Goal: Information Seeking & Learning: Find specific fact

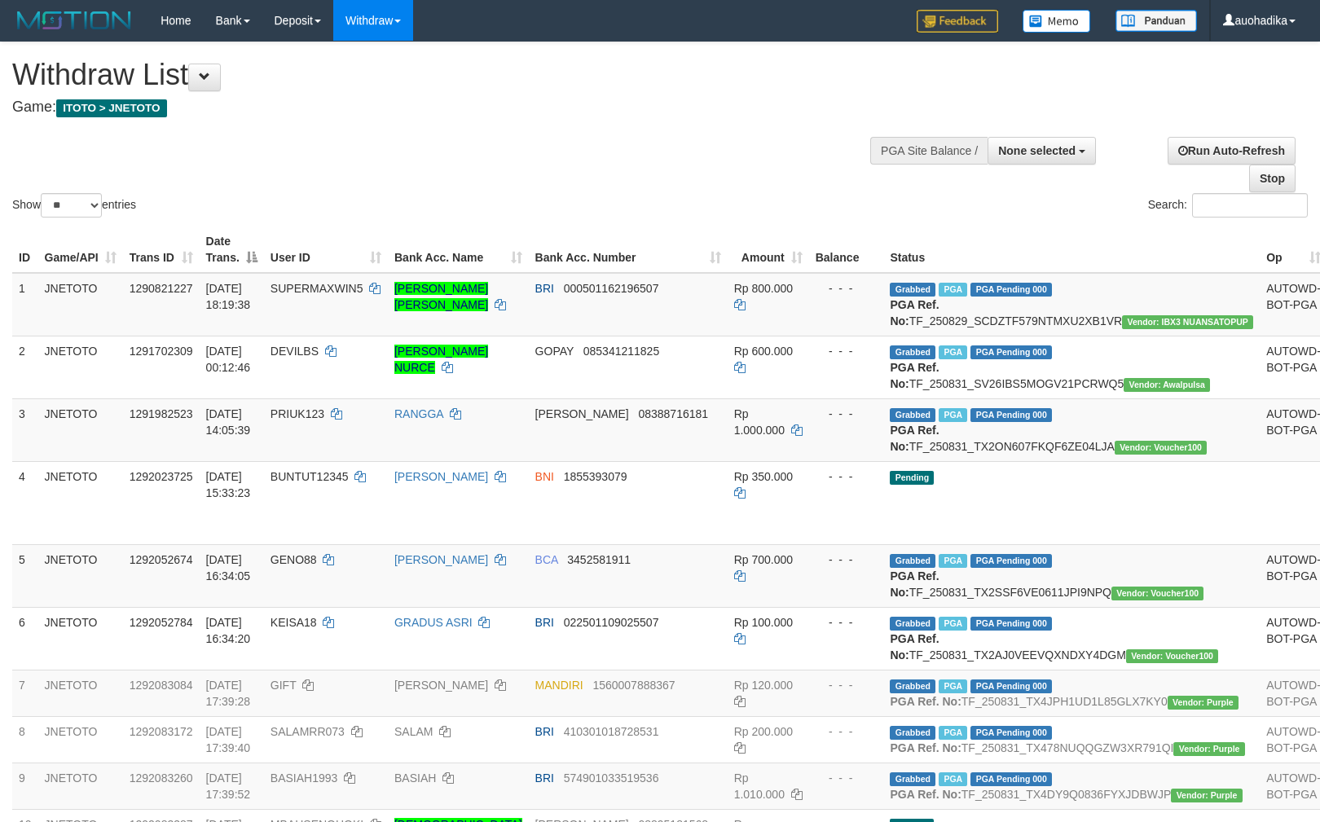
select select
select select "**"
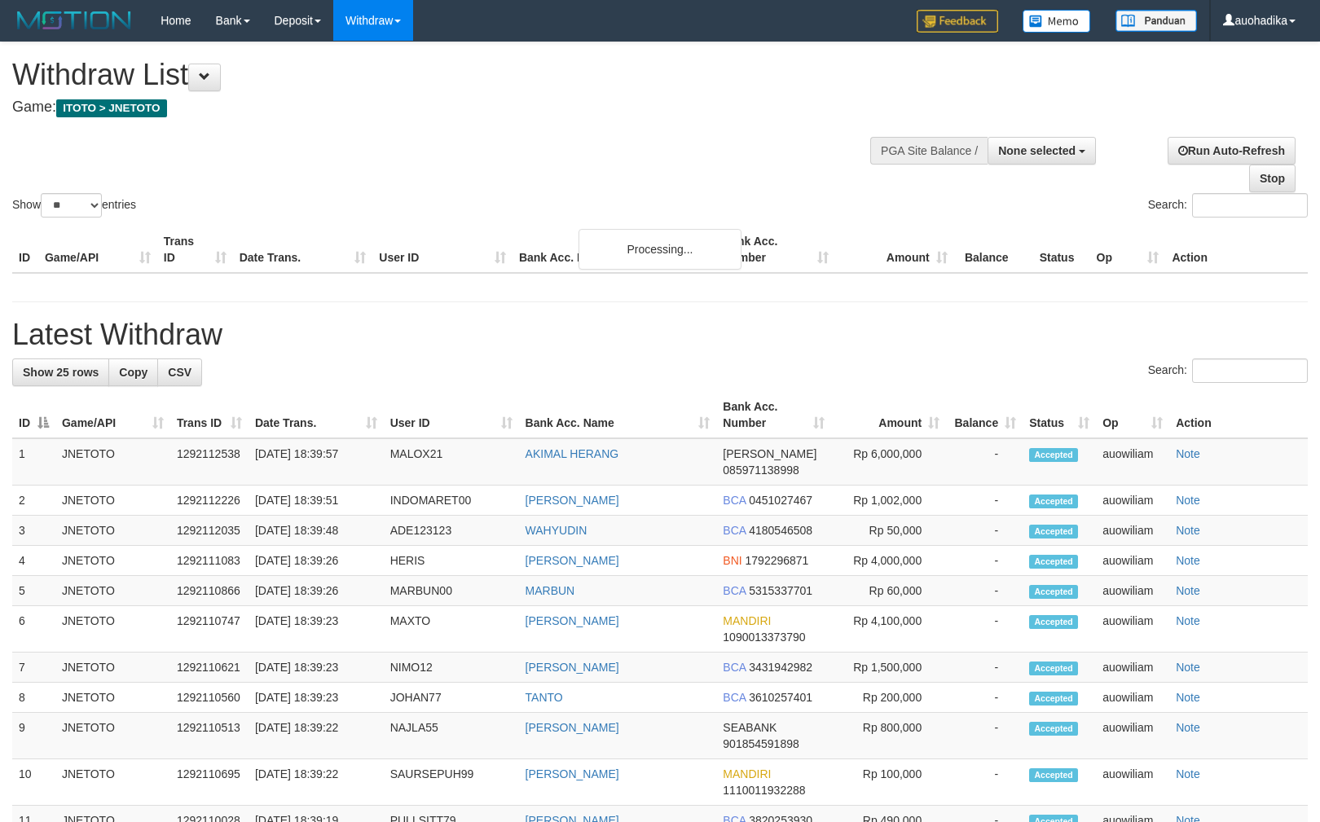
select select
select select "**"
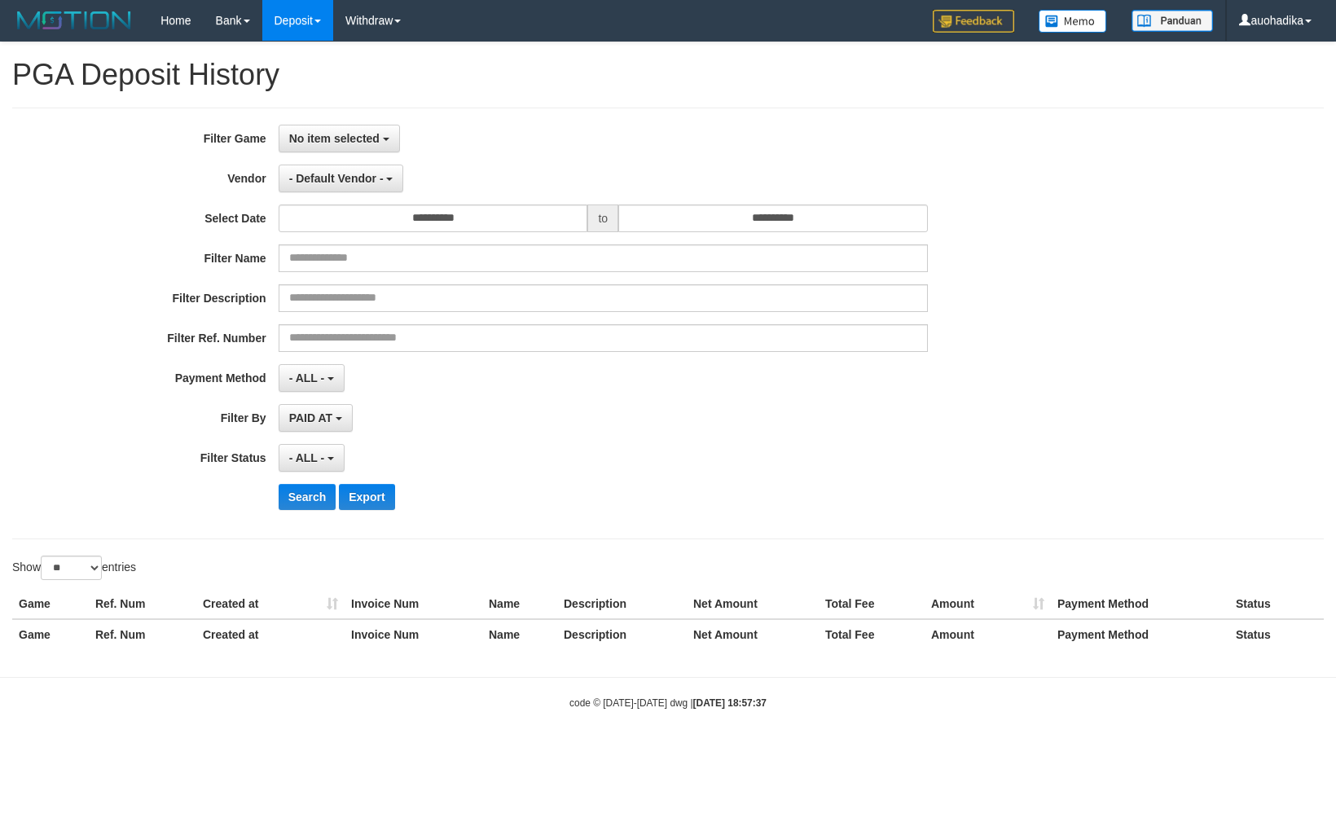
select select
select select "**"
click at [363, 139] on span "No item selected" at bounding box center [334, 138] width 90 height 13
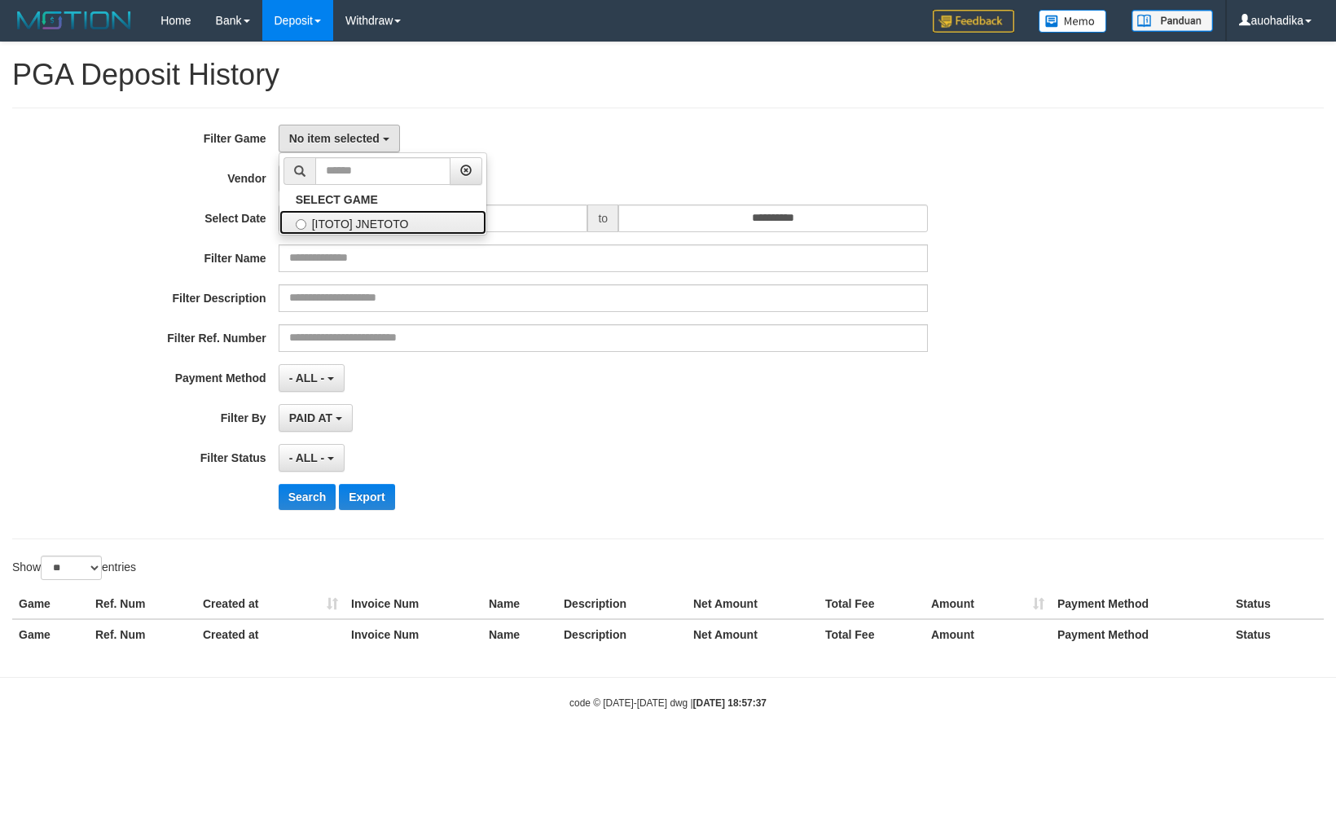
drag, startPoint x: 367, startPoint y: 225, endPoint x: 360, endPoint y: 213, distance: 13.1
click at [367, 225] on label "[ITOTO] JNETOTO" at bounding box center [382, 222] width 207 height 24
select select "***"
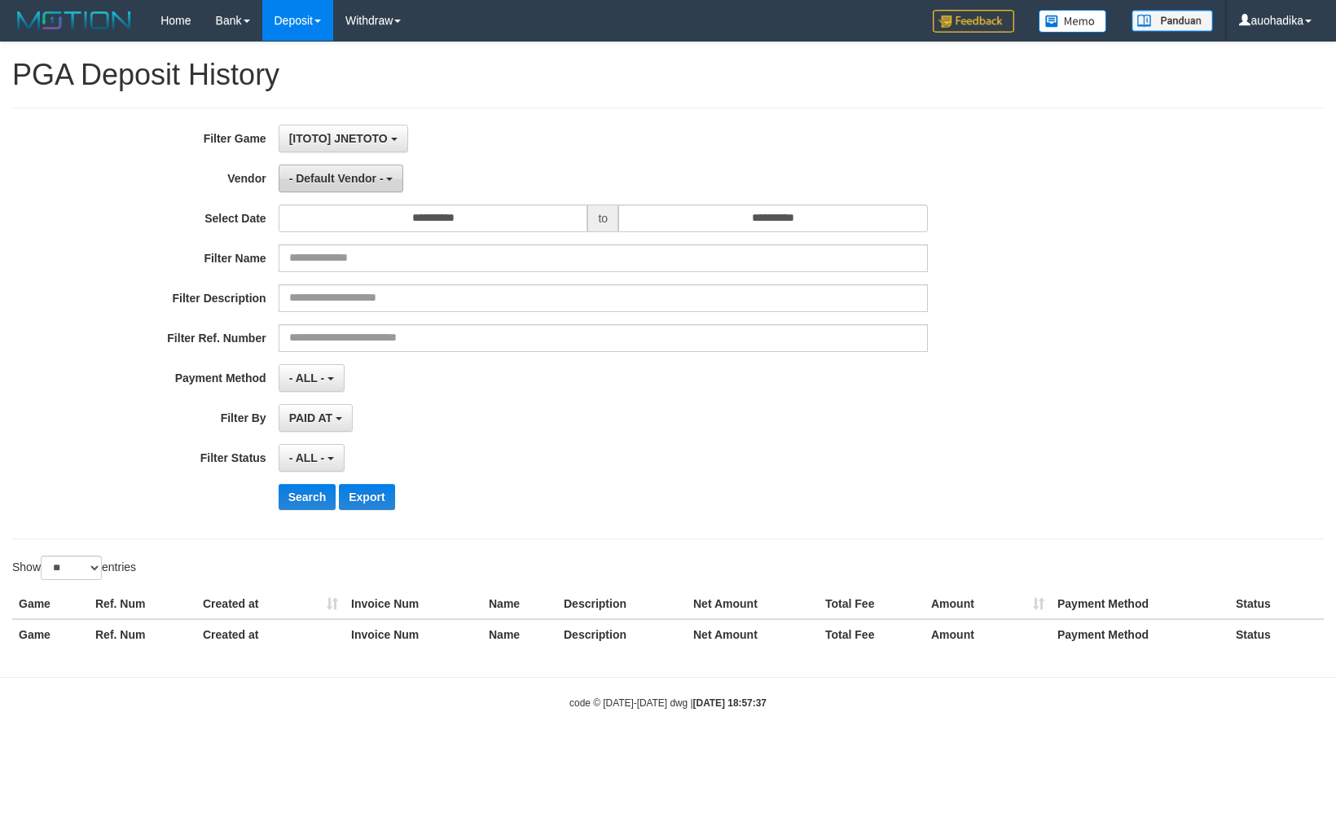
click at [354, 183] on span "- Default Vendor -" at bounding box center [336, 178] width 95 height 13
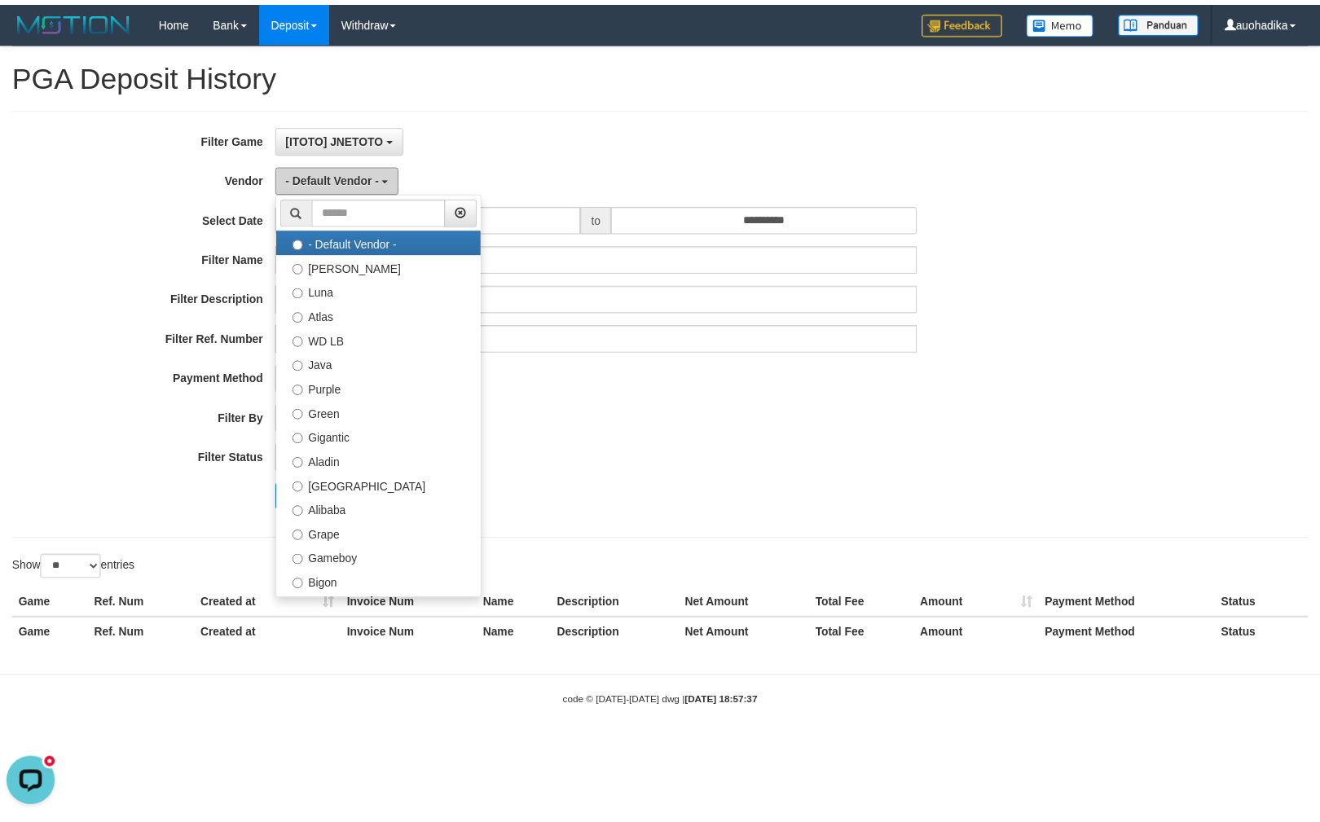
scroll to position [0, 0]
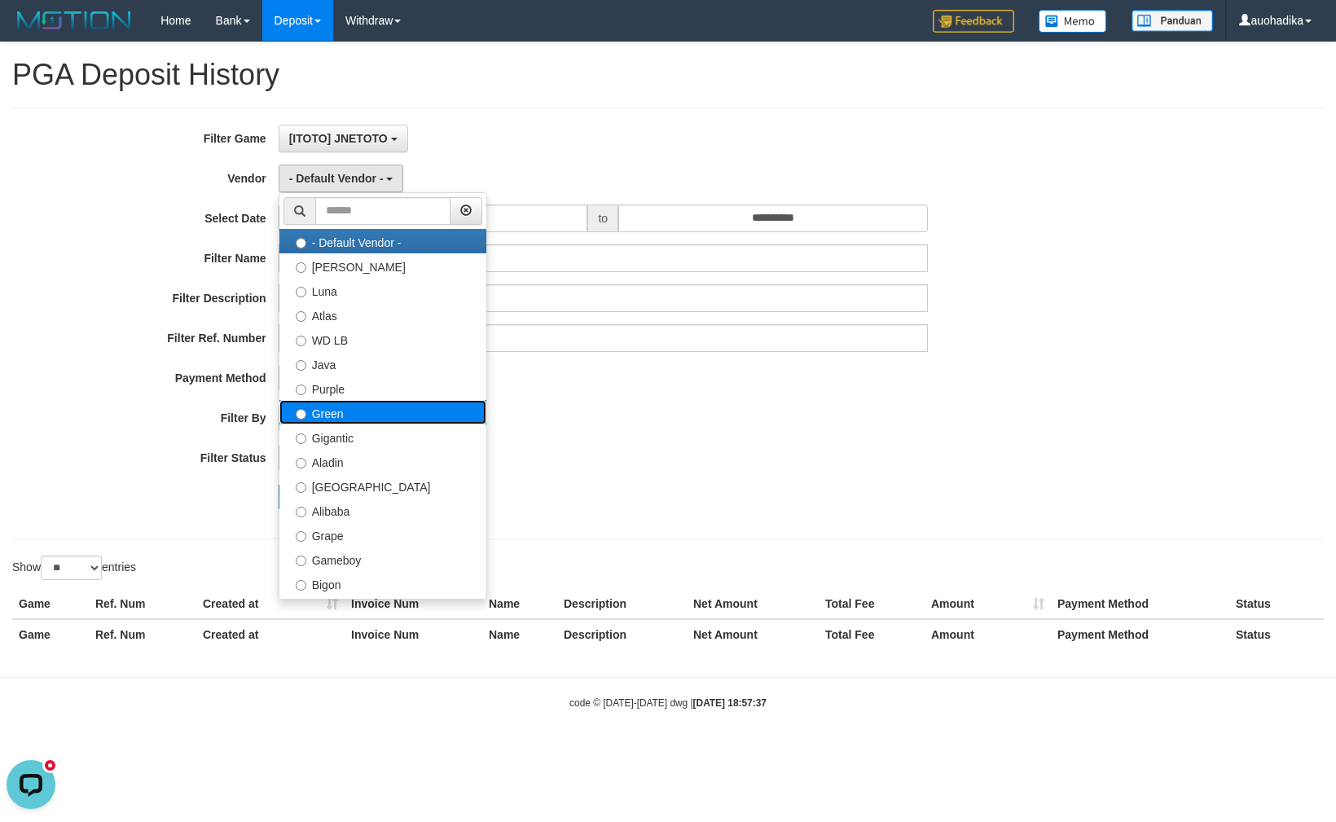
click at [360, 420] on label "Green" at bounding box center [382, 412] width 207 height 24
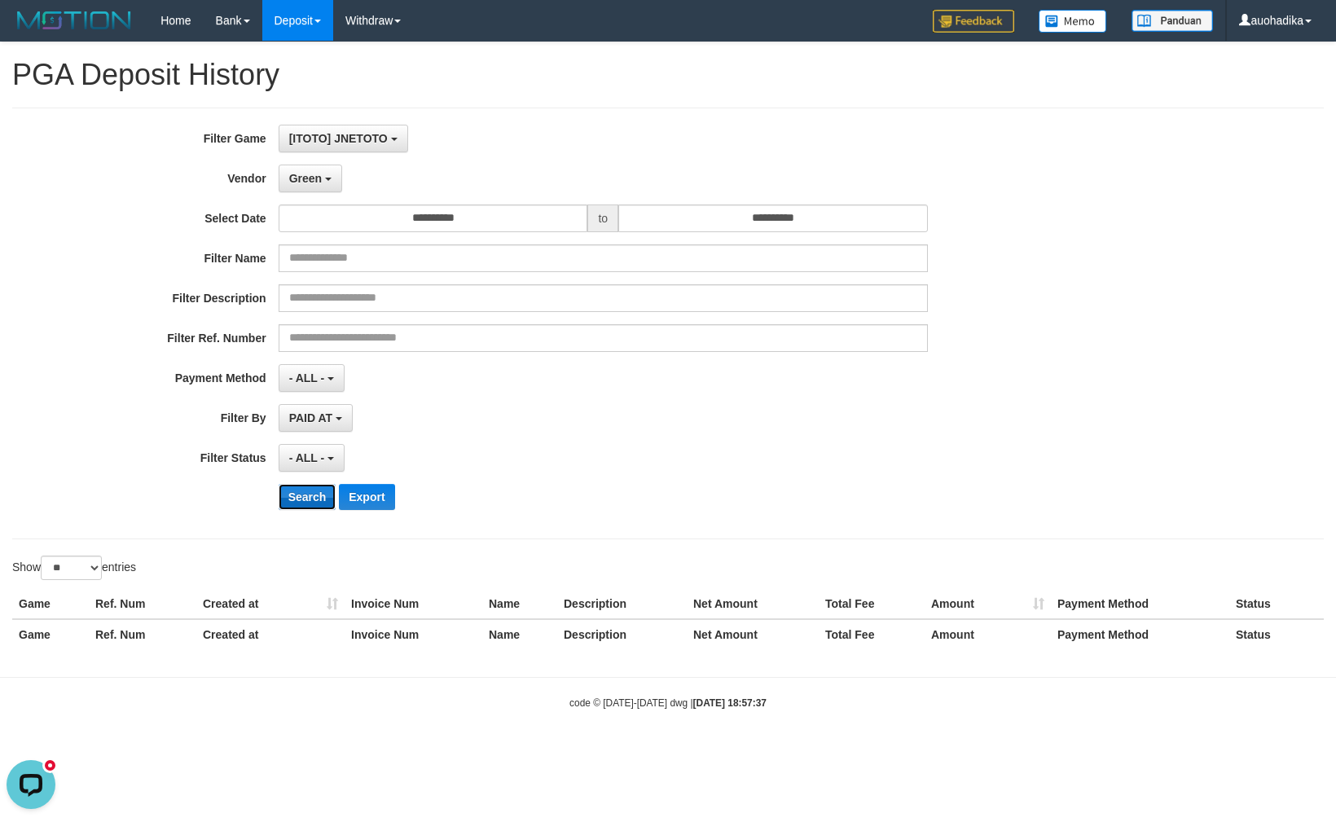
click at [292, 495] on button "Search" at bounding box center [308, 497] width 58 height 26
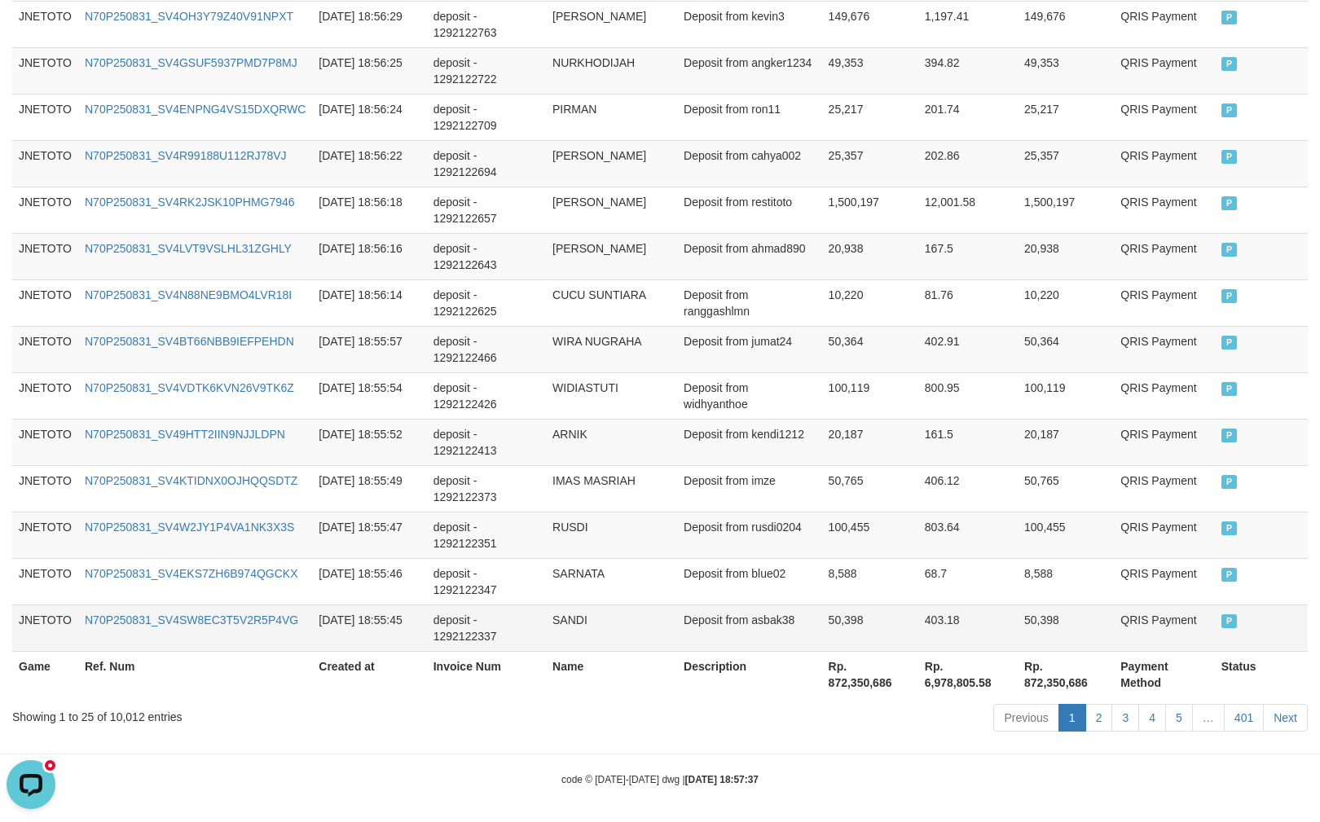
scroll to position [1161, 0]
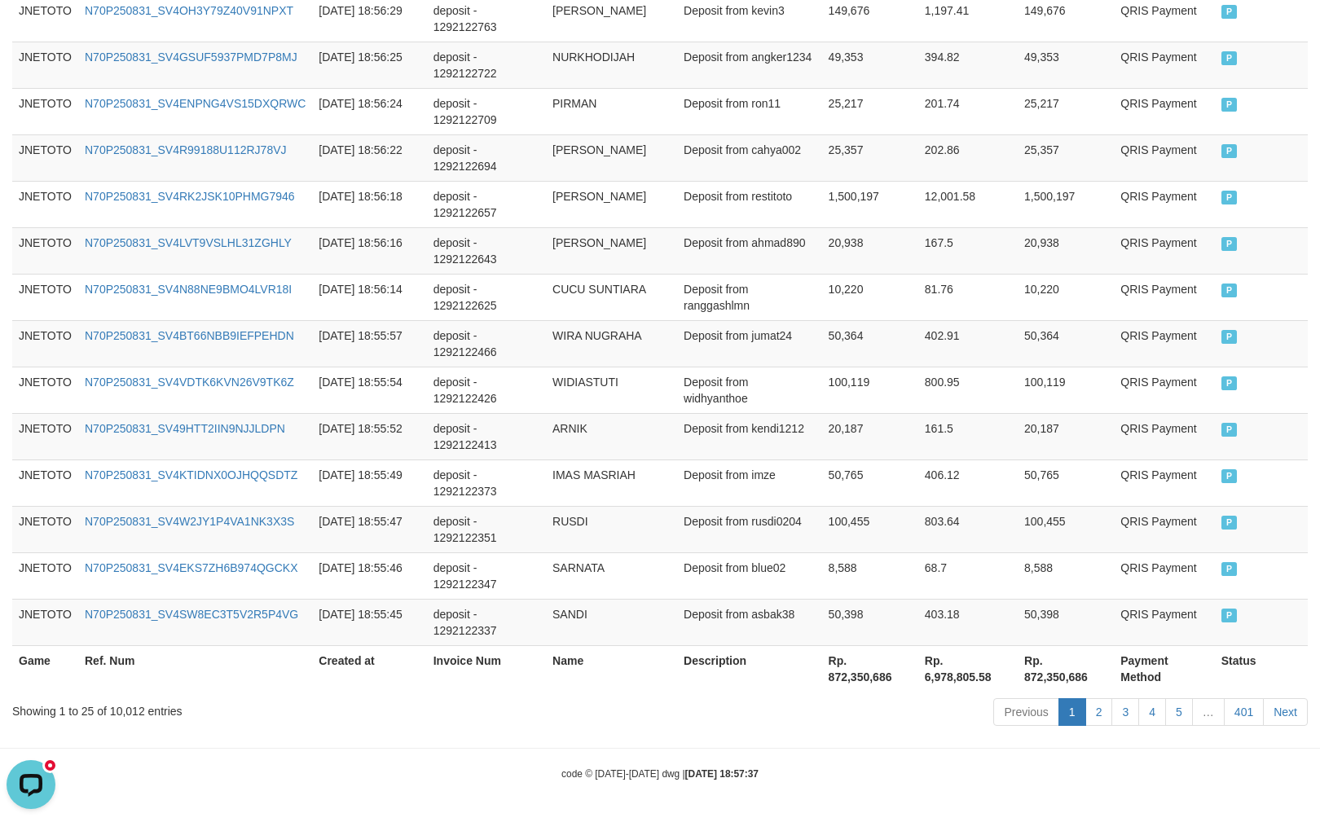
click at [134, 710] on div "Showing 1 to 25 of 10,012 entries" at bounding box center [275, 708] width 526 height 23
copy div "10,012"
click at [838, 683] on th "Rp. 872,350,686" at bounding box center [870, 668] width 96 height 46
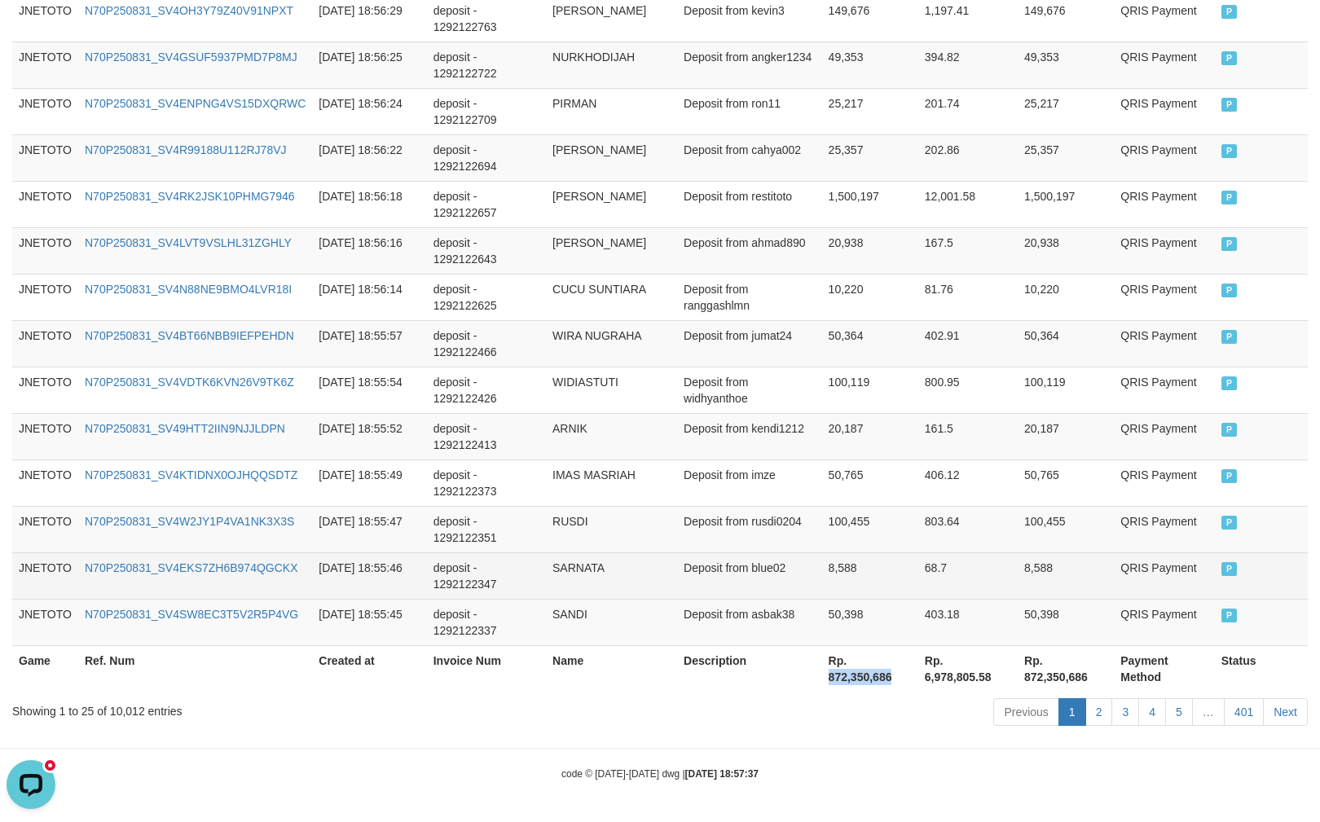
copy th "872,350,686"
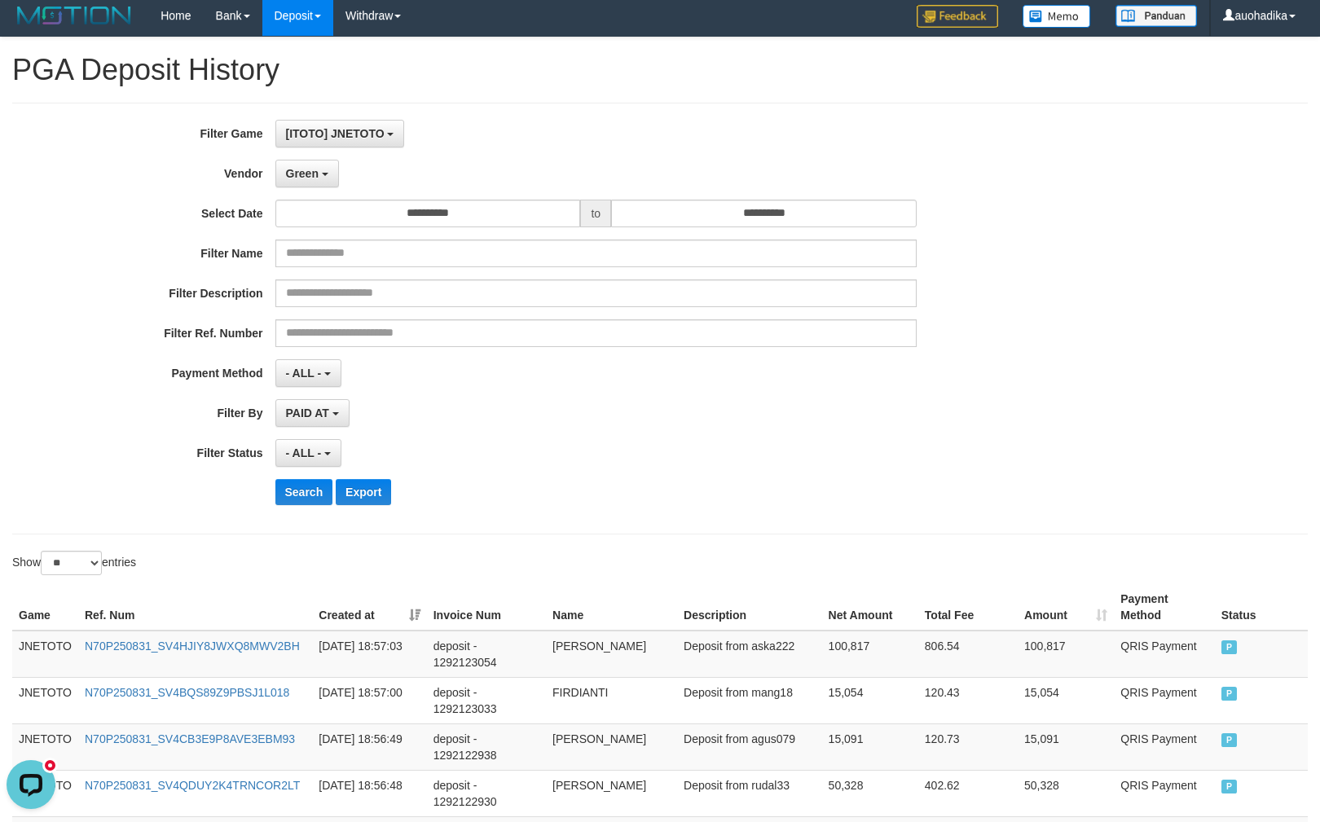
scroll to position [2, 0]
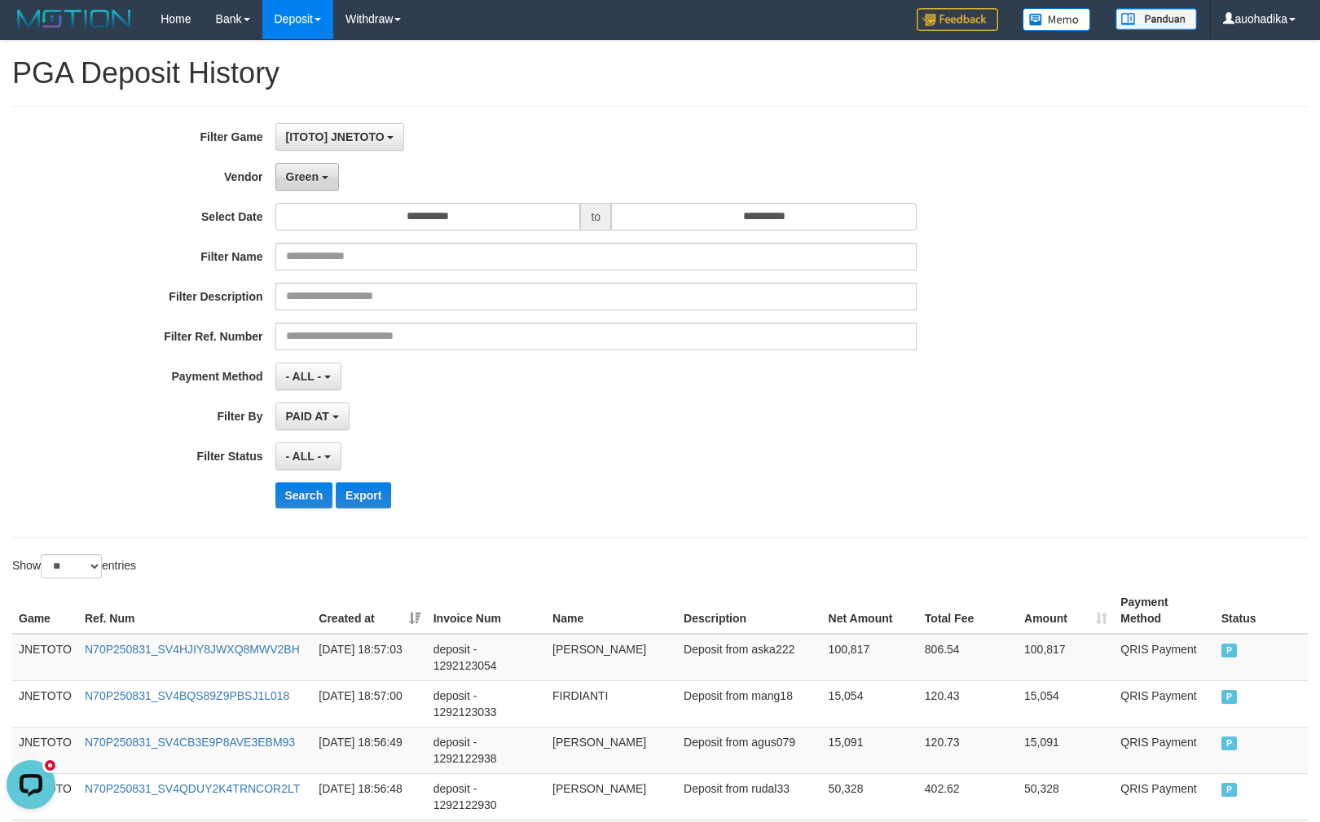
click at [314, 183] on span "Green" at bounding box center [302, 176] width 33 height 13
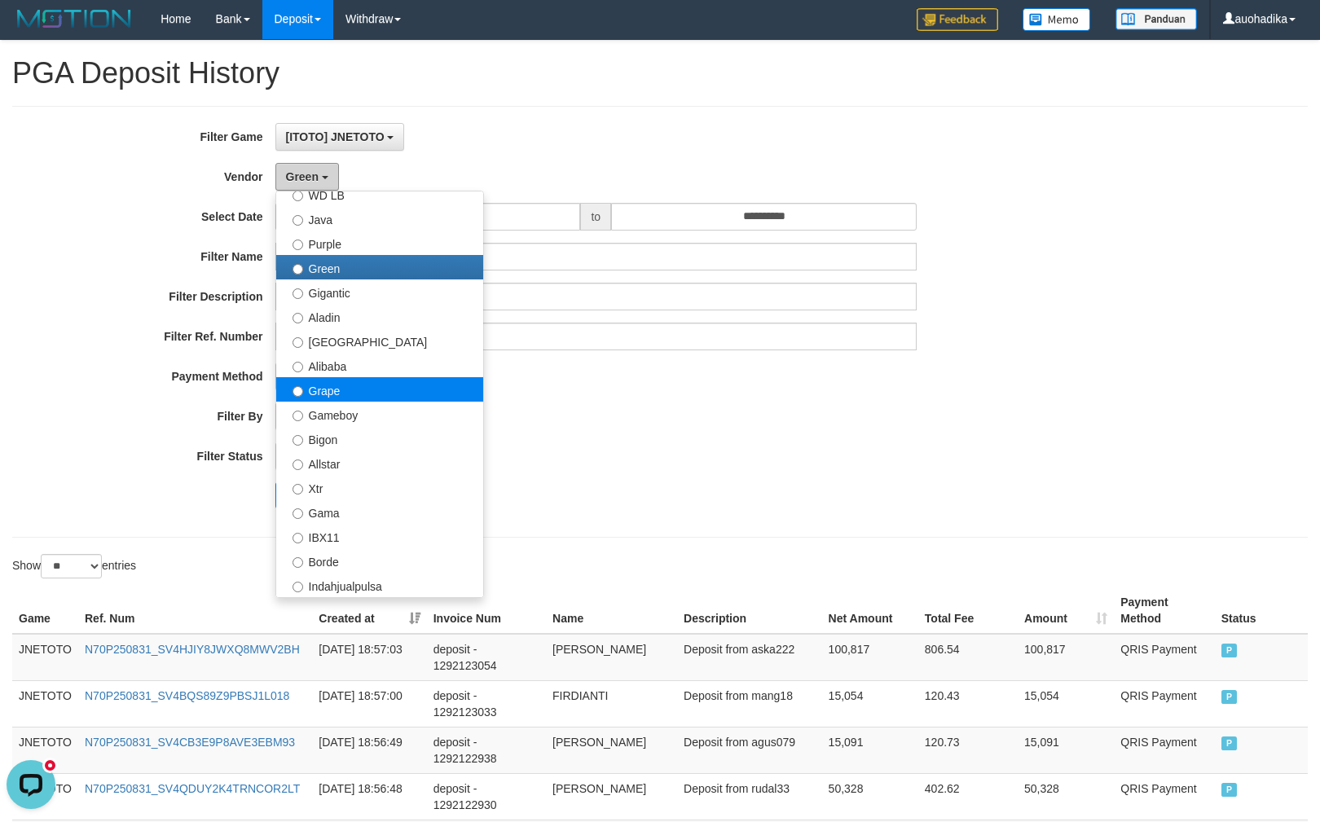
scroll to position [144, 0]
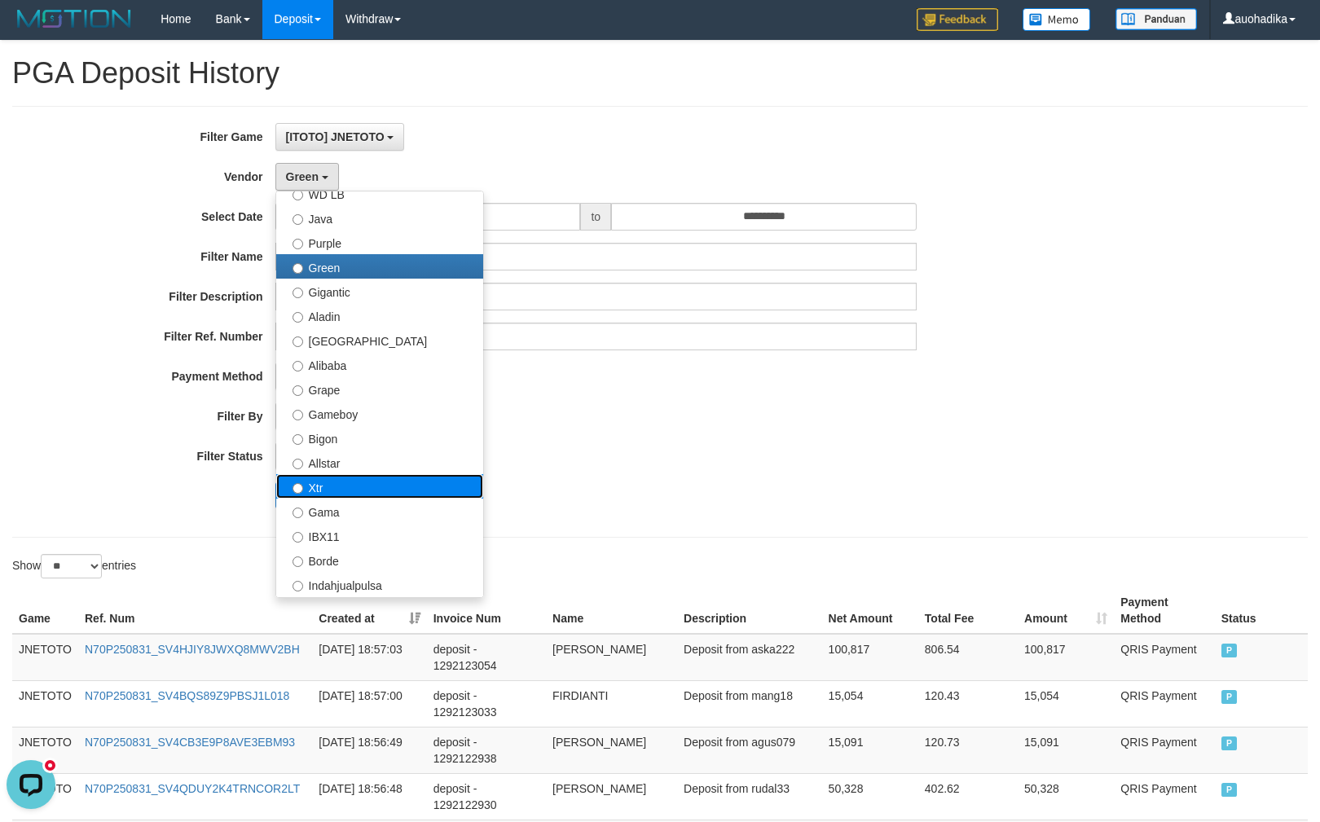
click at [360, 480] on label "Xtr" at bounding box center [379, 486] width 207 height 24
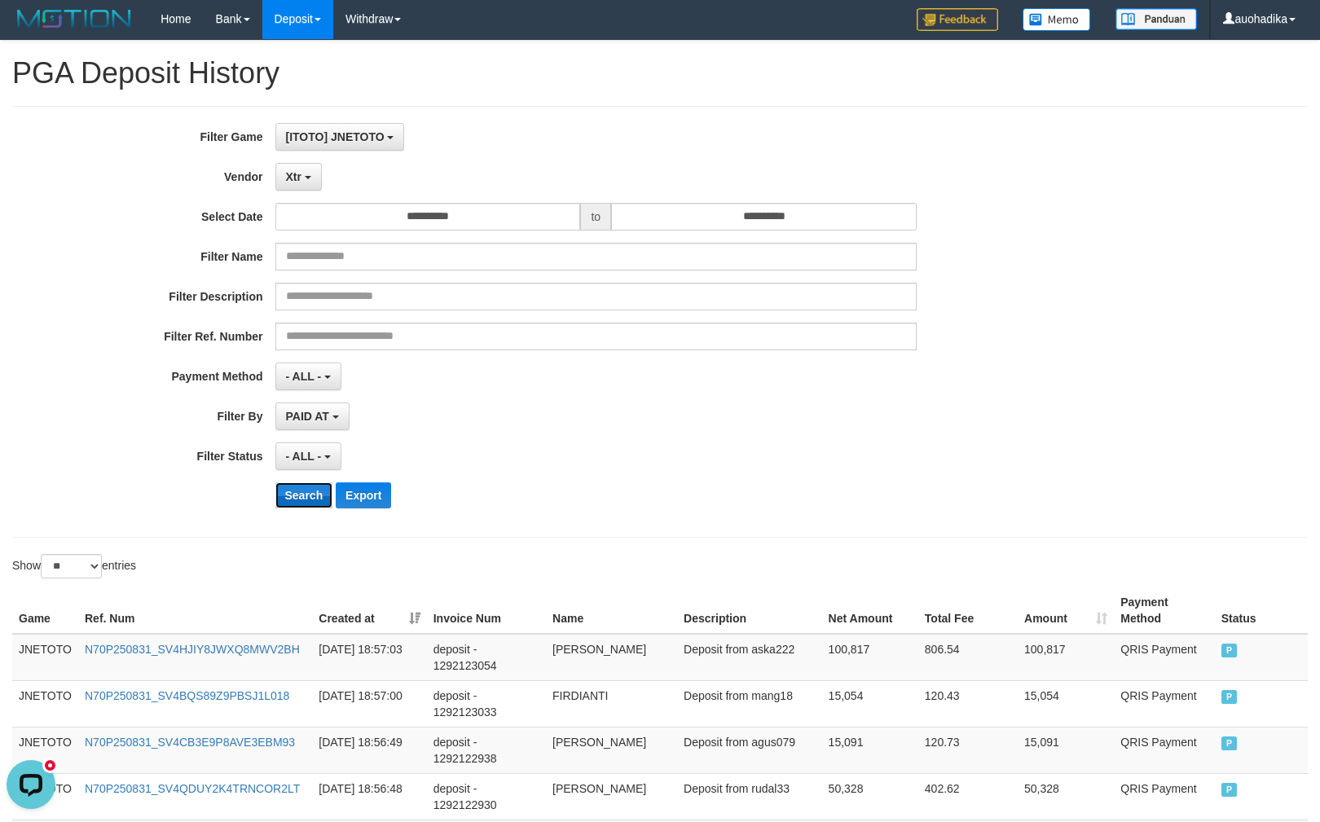
click at [285, 490] on button "Search" at bounding box center [304, 495] width 58 height 26
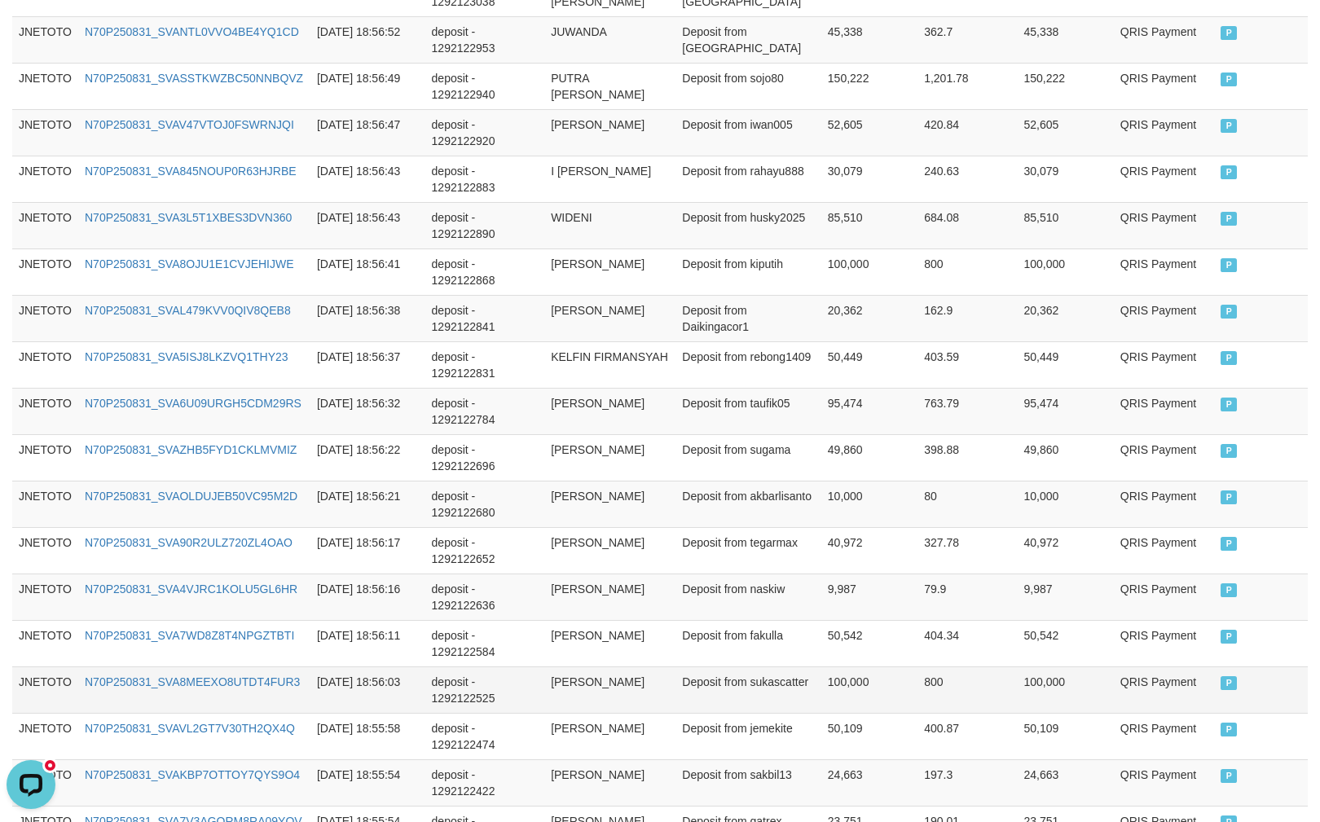
scroll to position [1161, 0]
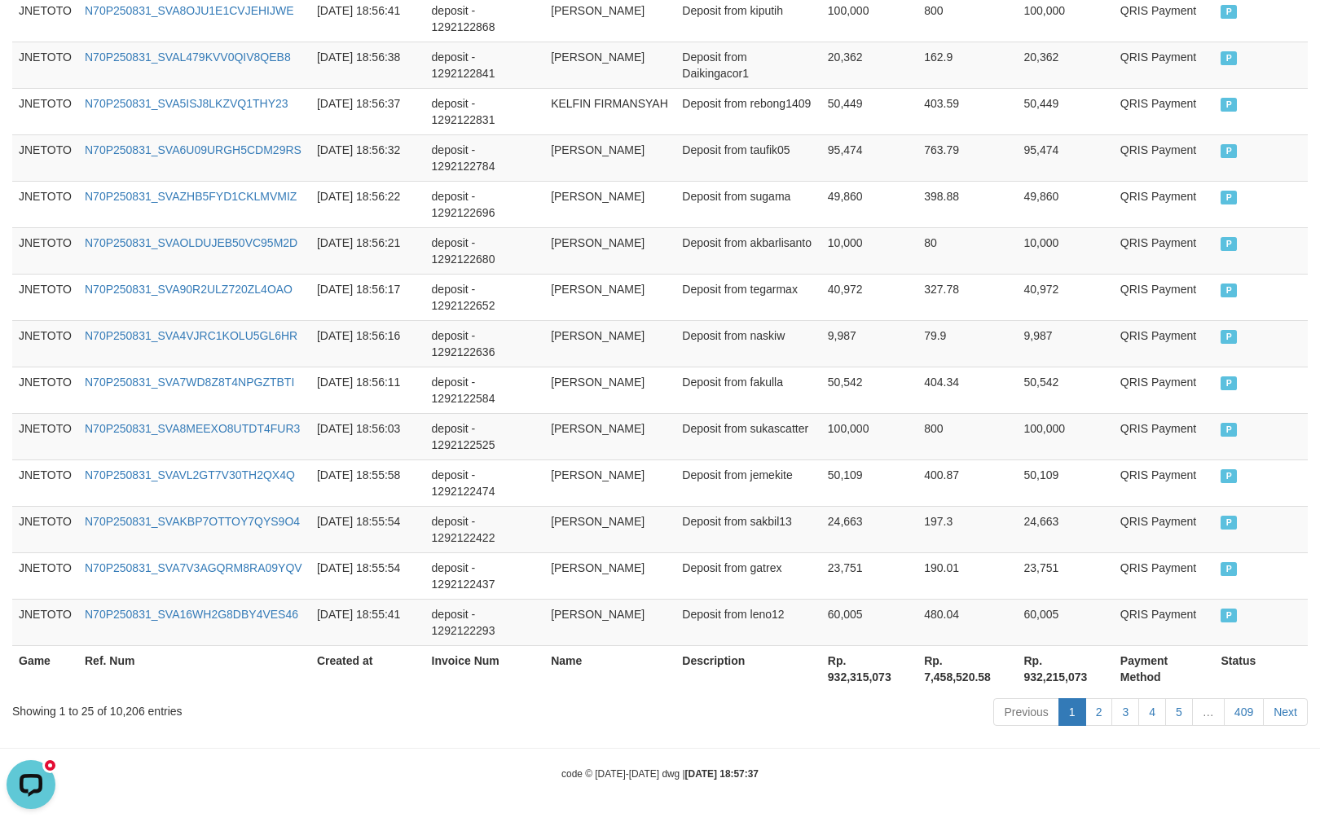
click at [127, 720] on div "Showing 1 to 25 of 10,206 entries Previous 1 2 3 4 5 … 409 Next" at bounding box center [660, 714] width 1320 height 35
copy div "10,206"
click at [874, 673] on th "Rp. 932,315,073" at bounding box center [869, 668] width 96 height 46
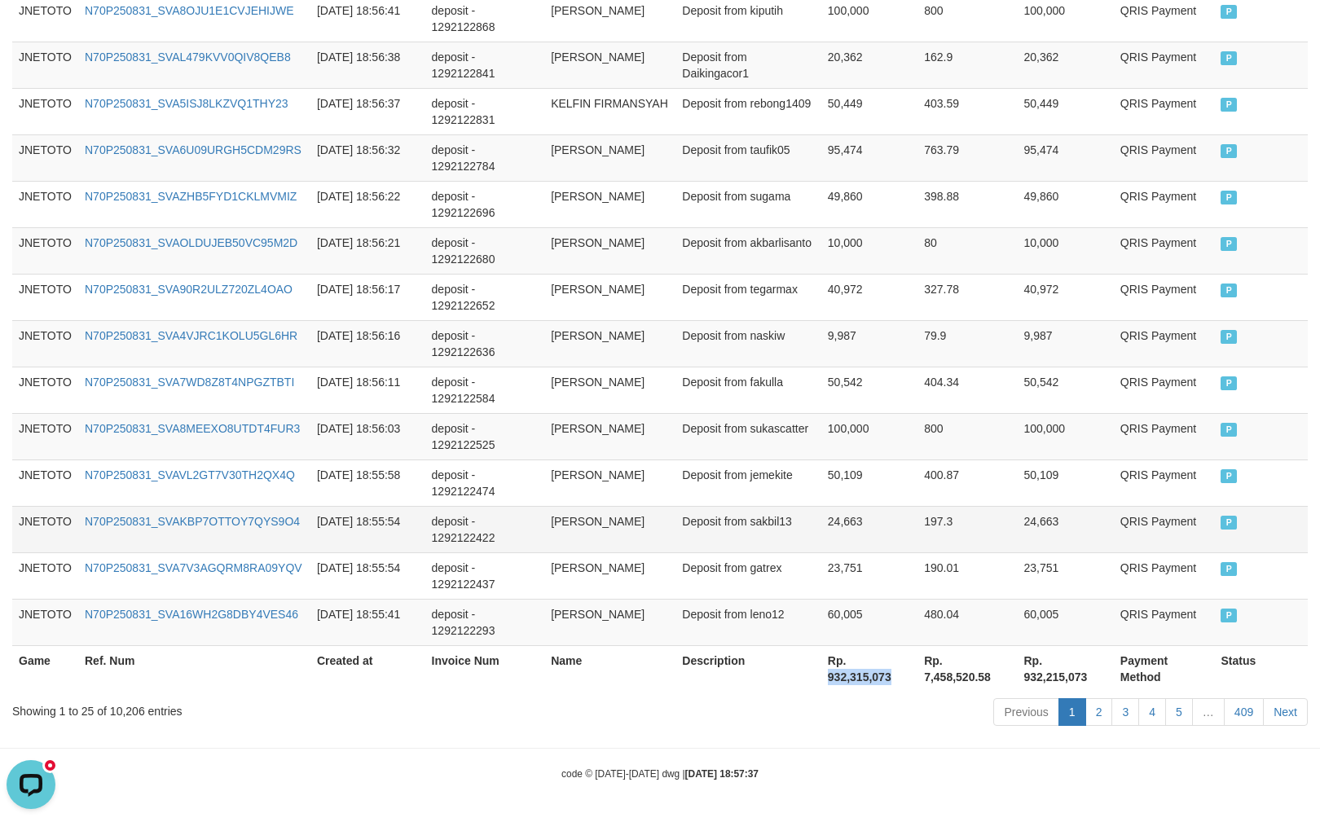
copy th "932,315,073"
click at [1167, 777] on div "code © 2012-2018 dwg | 2025/08/31 18:57:37" at bounding box center [660, 773] width 1320 height 16
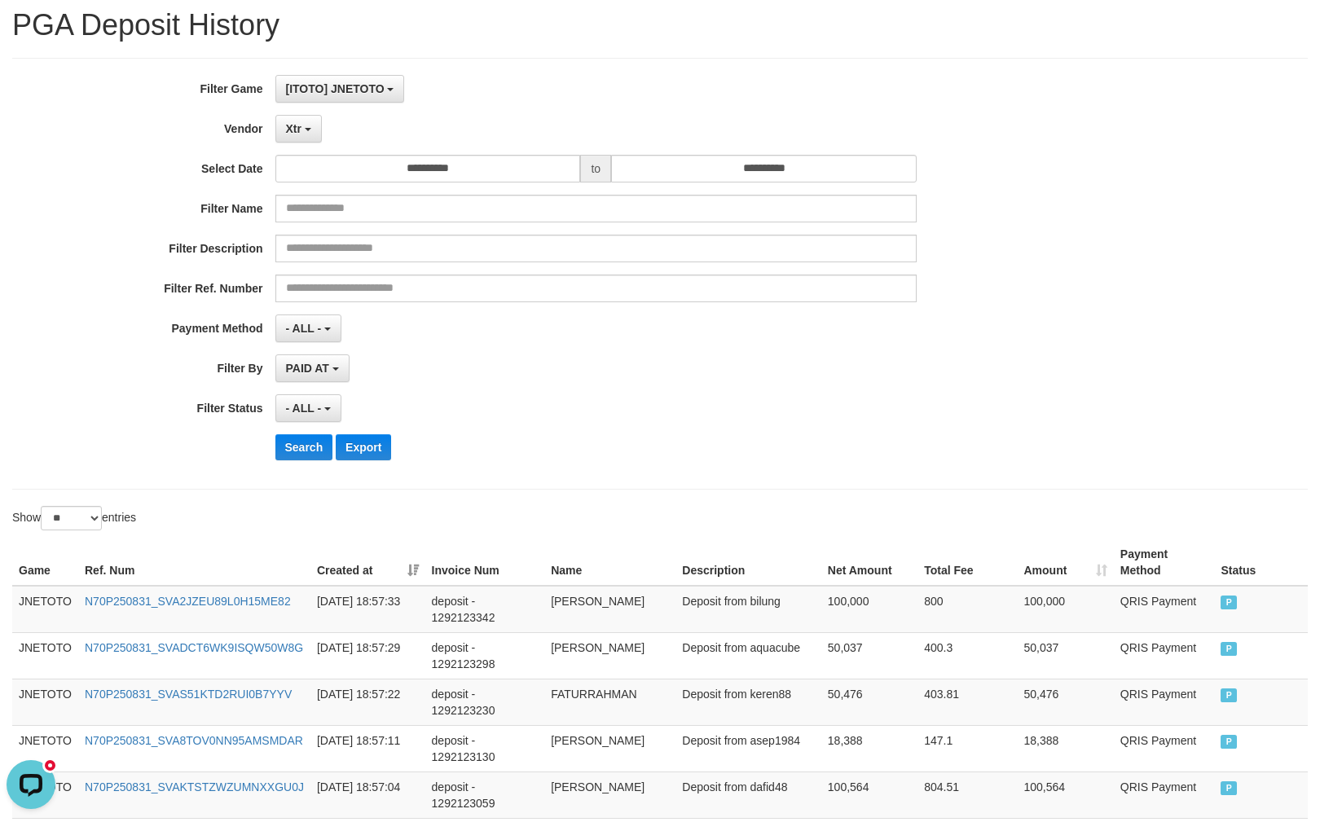
scroll to position [144, 0]
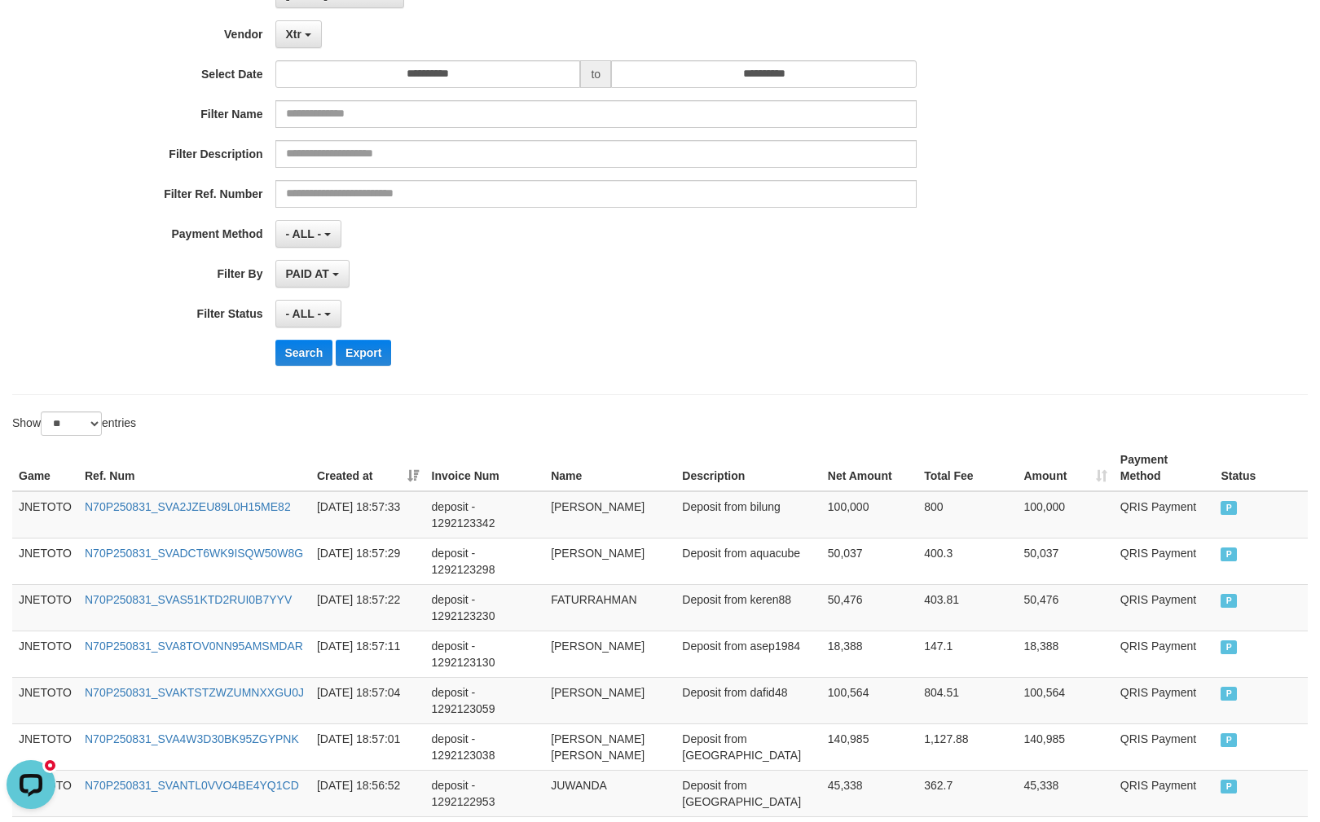
click at [313, 53] on div "**********" at bounding box center [550, 179] width 1100 height 398
click at [301, 33] on span "Xtr" at bounding box center [293, 34] width 15 height 13
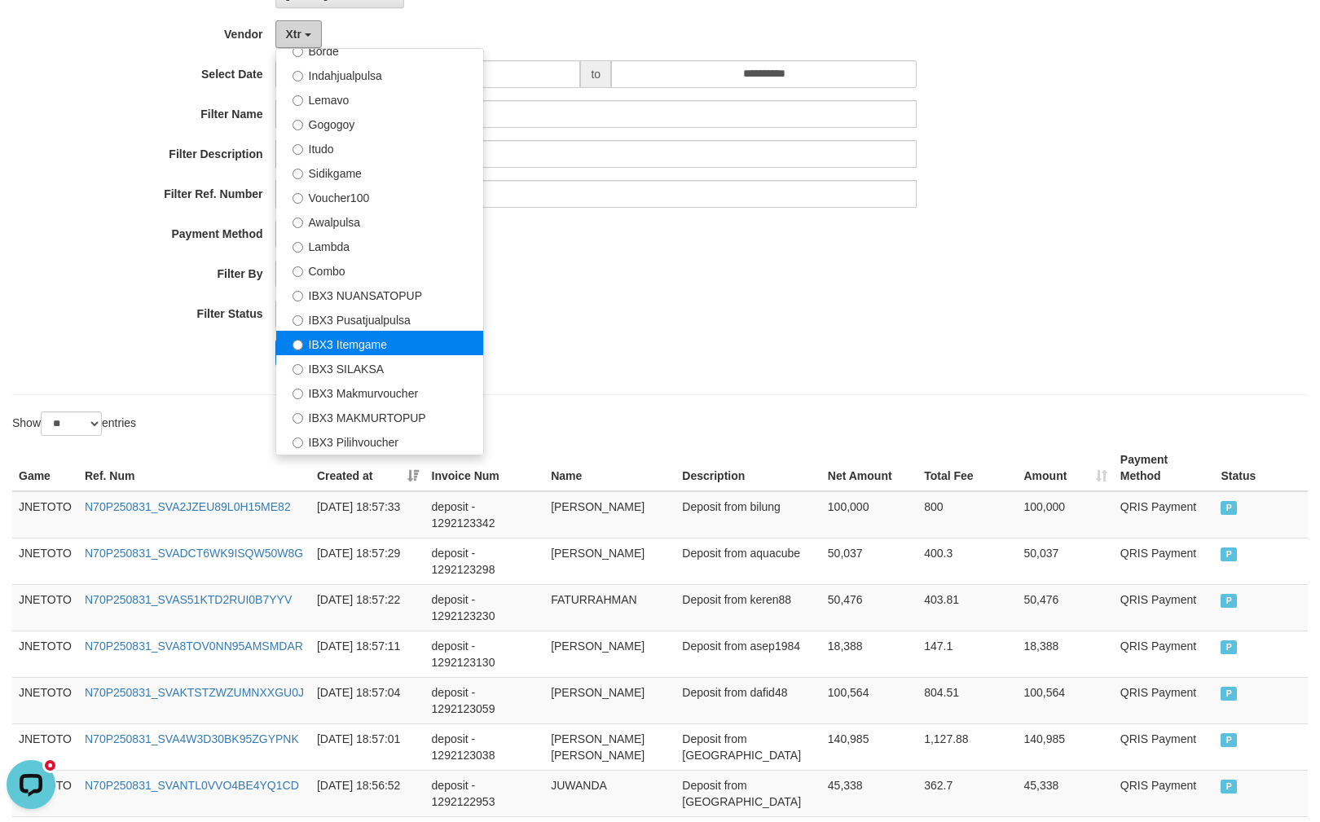
scroll to position [535, 0]
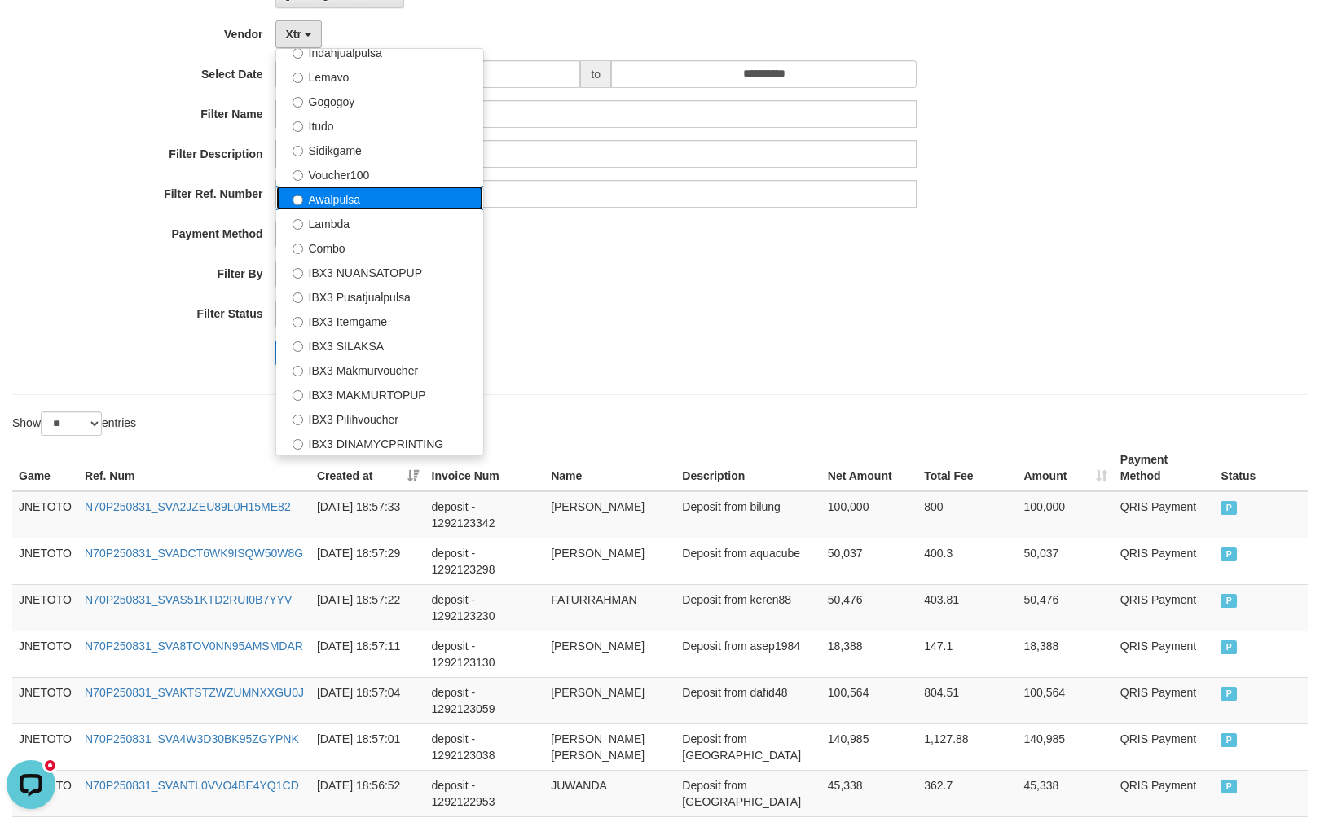
click at [372, 204] on label "Awalpulsa" at bounding box center [379, 198] width 207 height 24
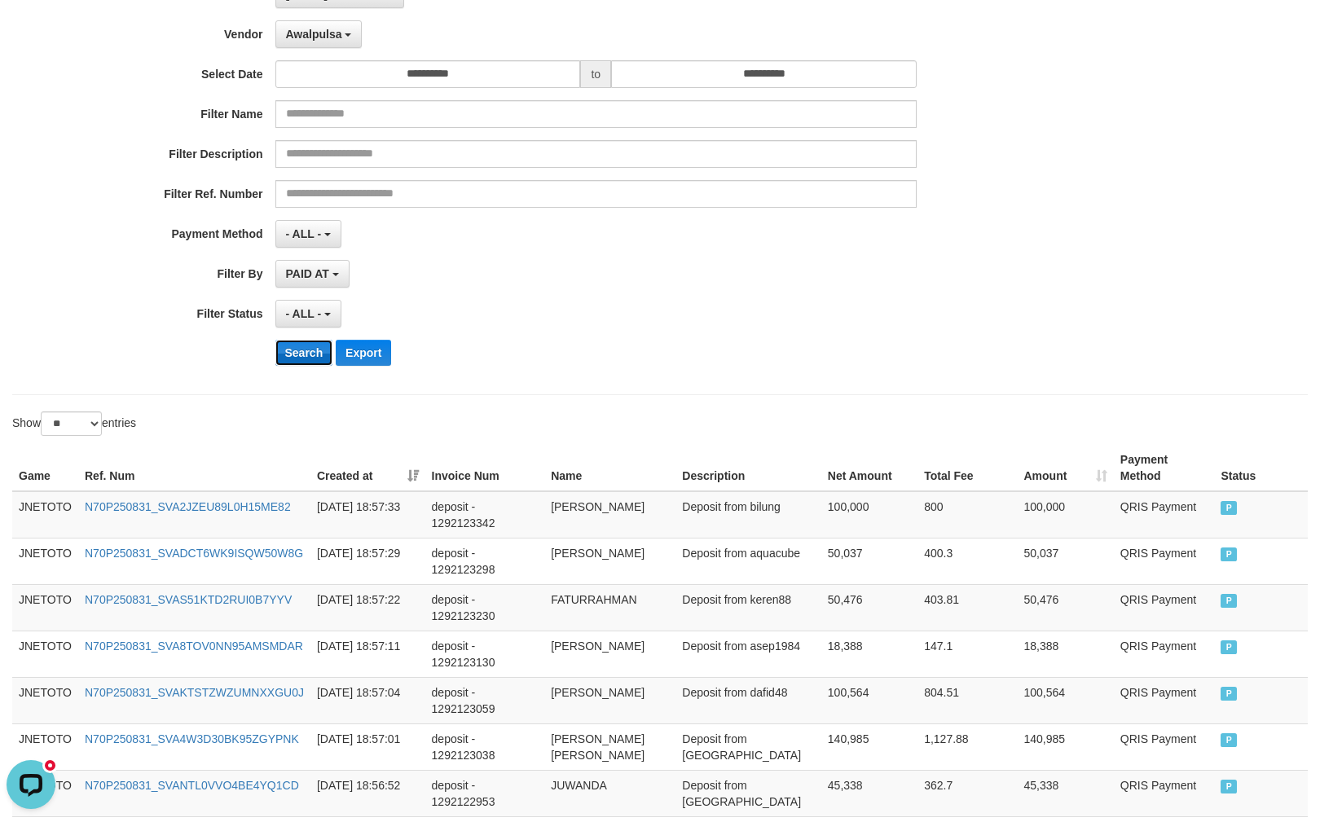
click at [288, 363] on button "Search" at bounding box center [304, 353] width 58 height 26
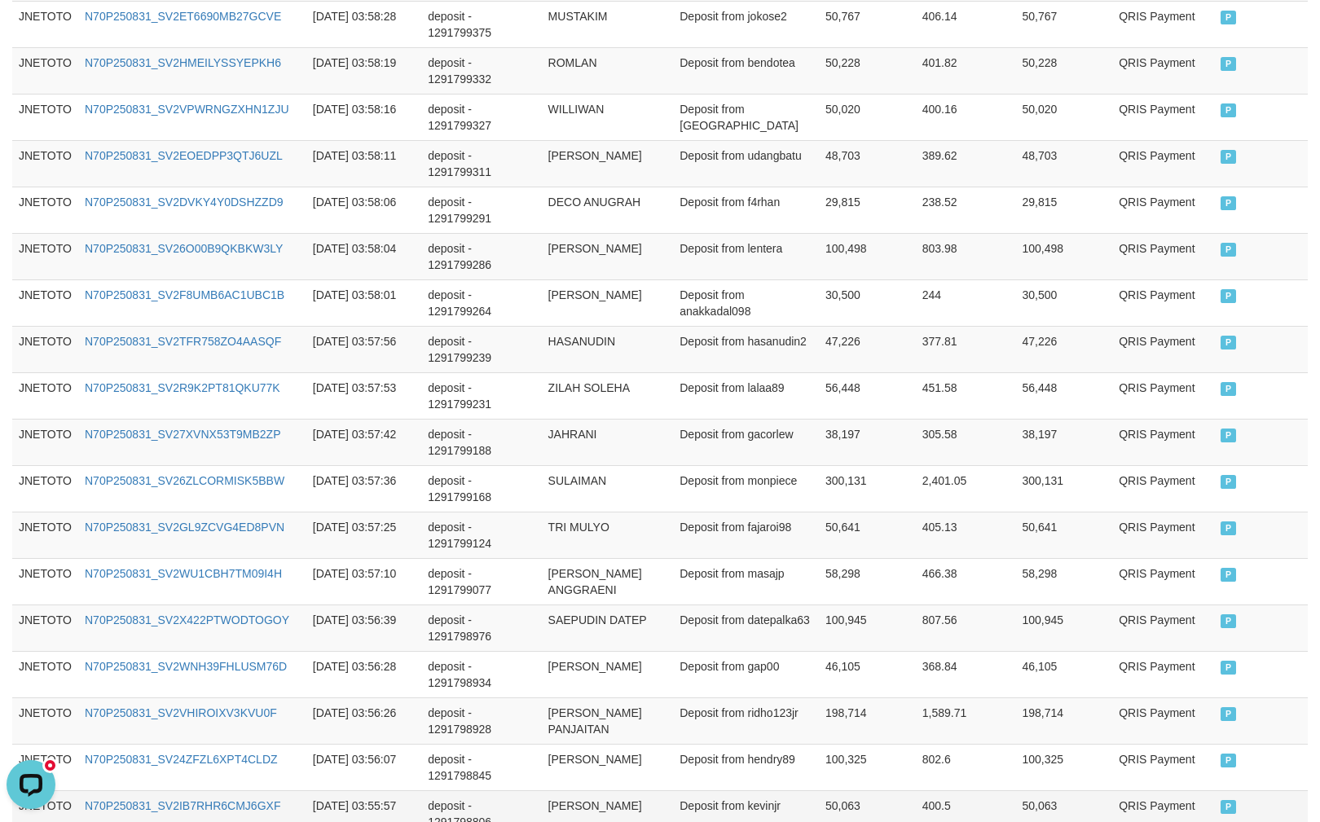
scroll to position [1161, 0]
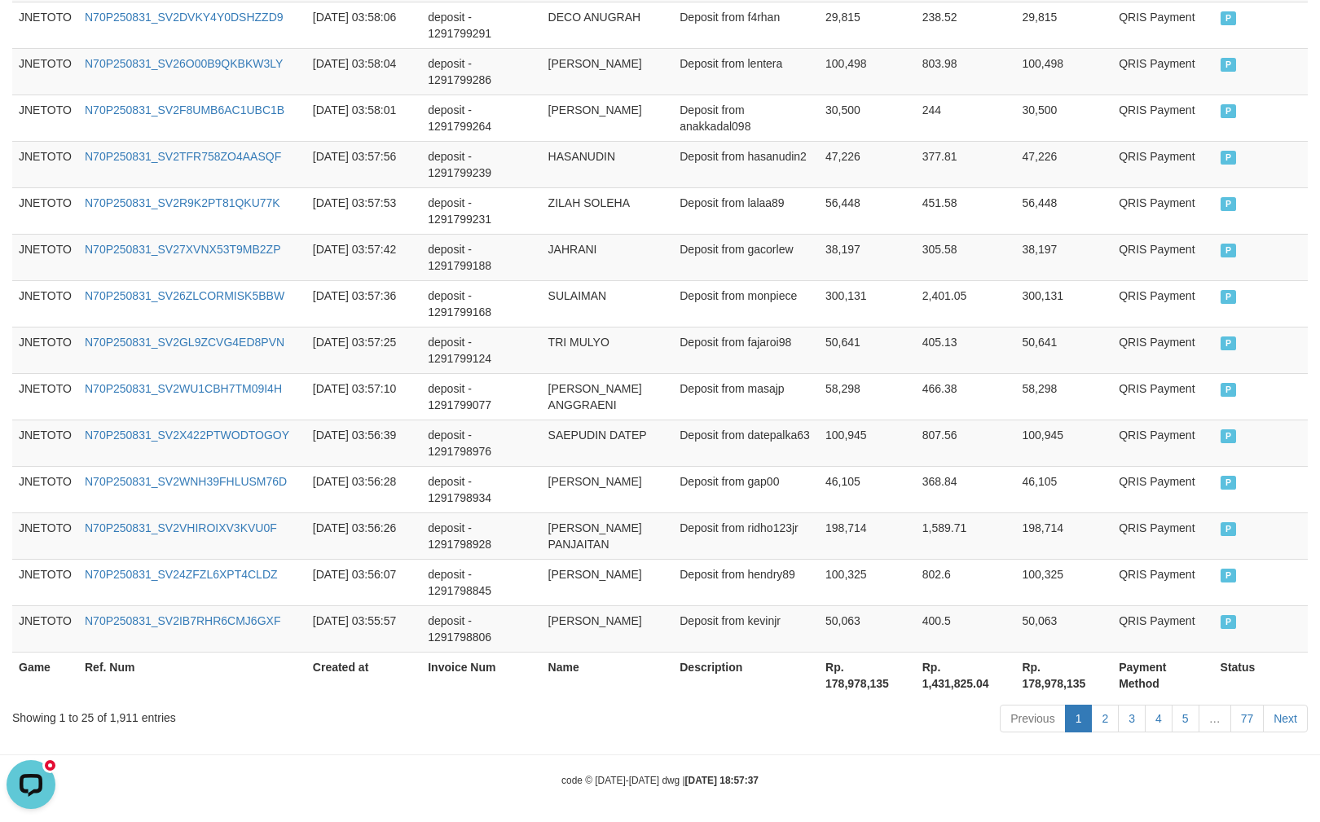
click at [125, 708] on div "Showing 1 to 25 of 1,911 entries" at bounding box center [275, 714] width 526 height 23
copy div "1,911"
drag, startPoint x: 1090, startPoint y: 816, endPoint x: 1109, endPoint y: 816, distance: 18.7
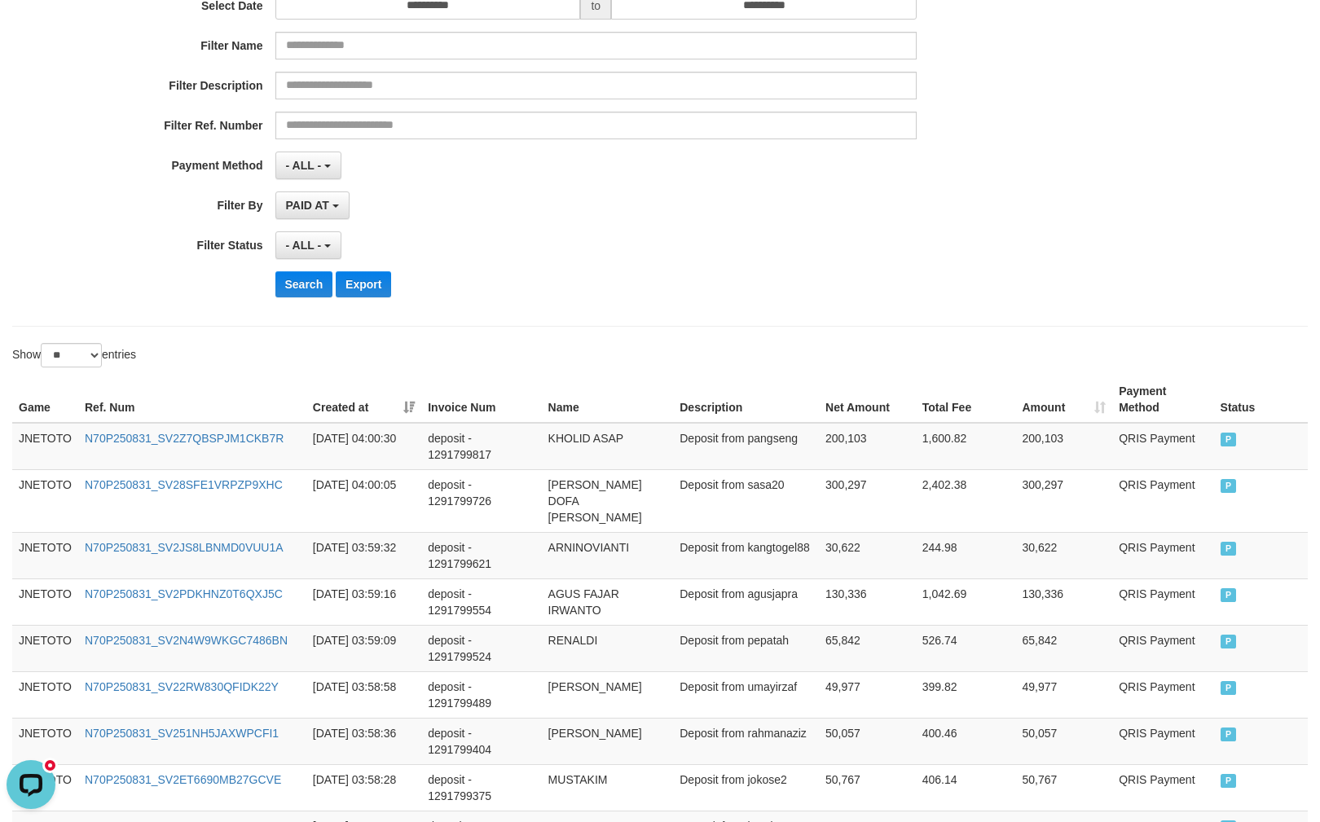
scroll to position [0, 0]
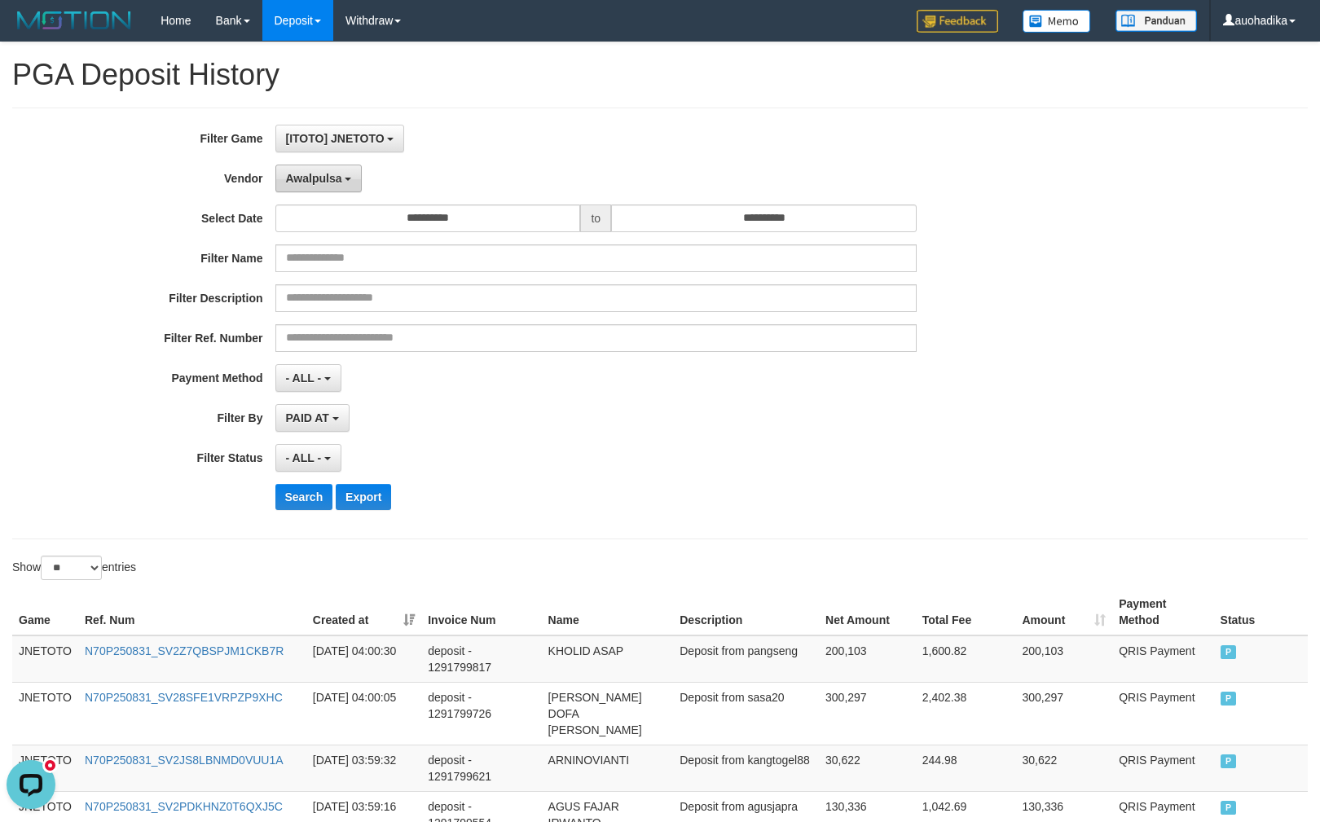
drag, startPoint x: 358, startPoint y: 191, endPoint x: 345, endPoint y: 191, distance: 13.0
click at [357, 191] on button "Awalpulsa" at bounding box center [318, 179] width 87 height 28
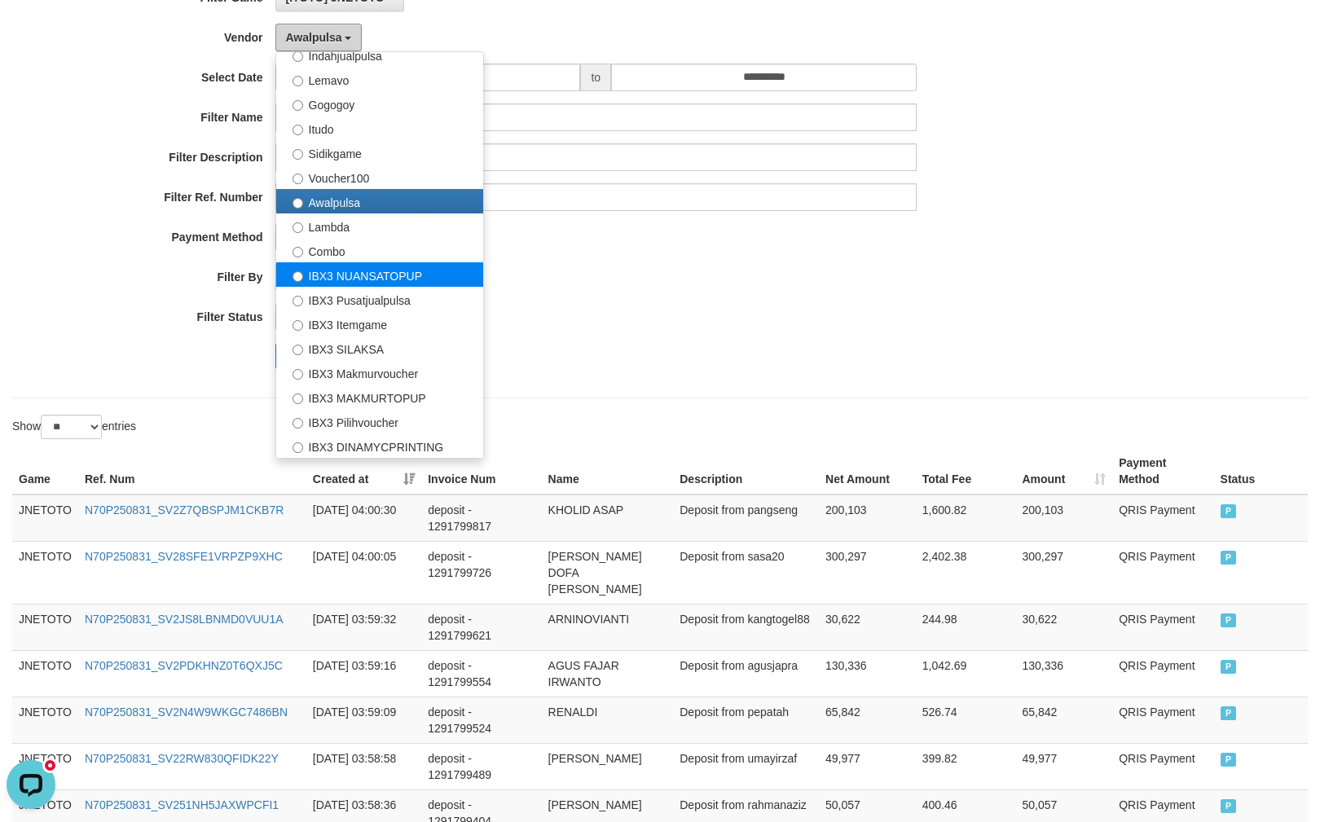
scroll to position [144, 0]
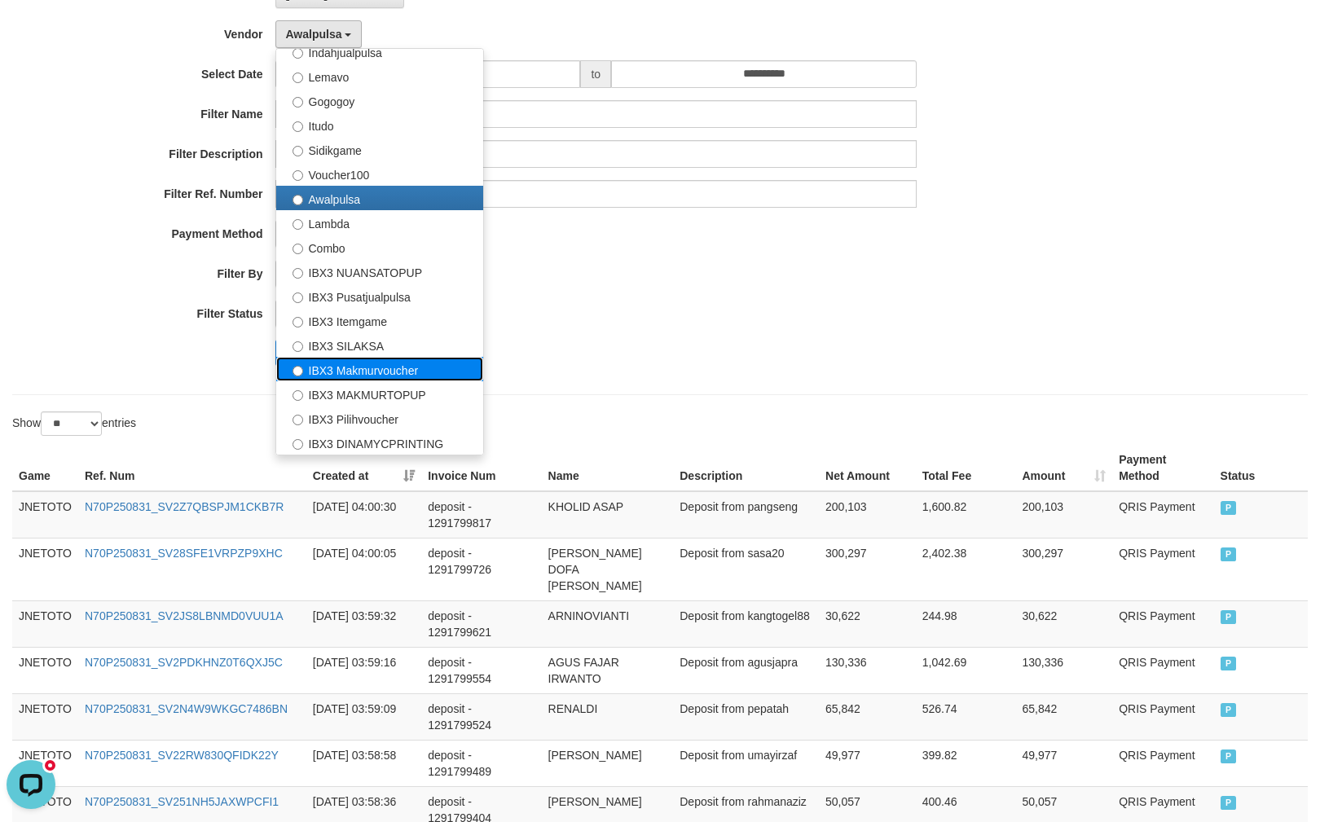
click at [402, 372] on label "IBX3 Makmurvoucher" at bounding box center [379, 369] width 207 height 24
select select "**********"
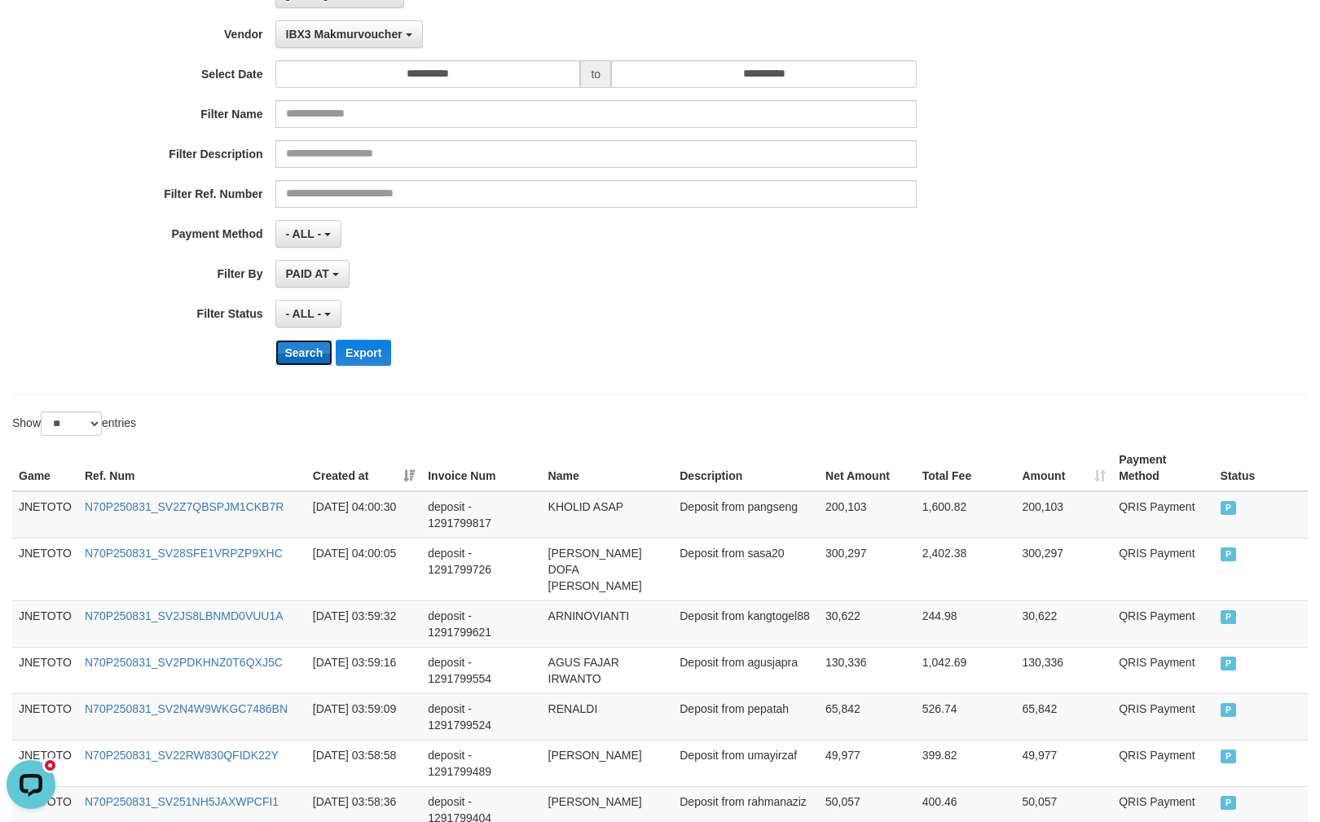
click at [310, 354] on button "Search" at bounding box center [304, 353] width 58 height 26
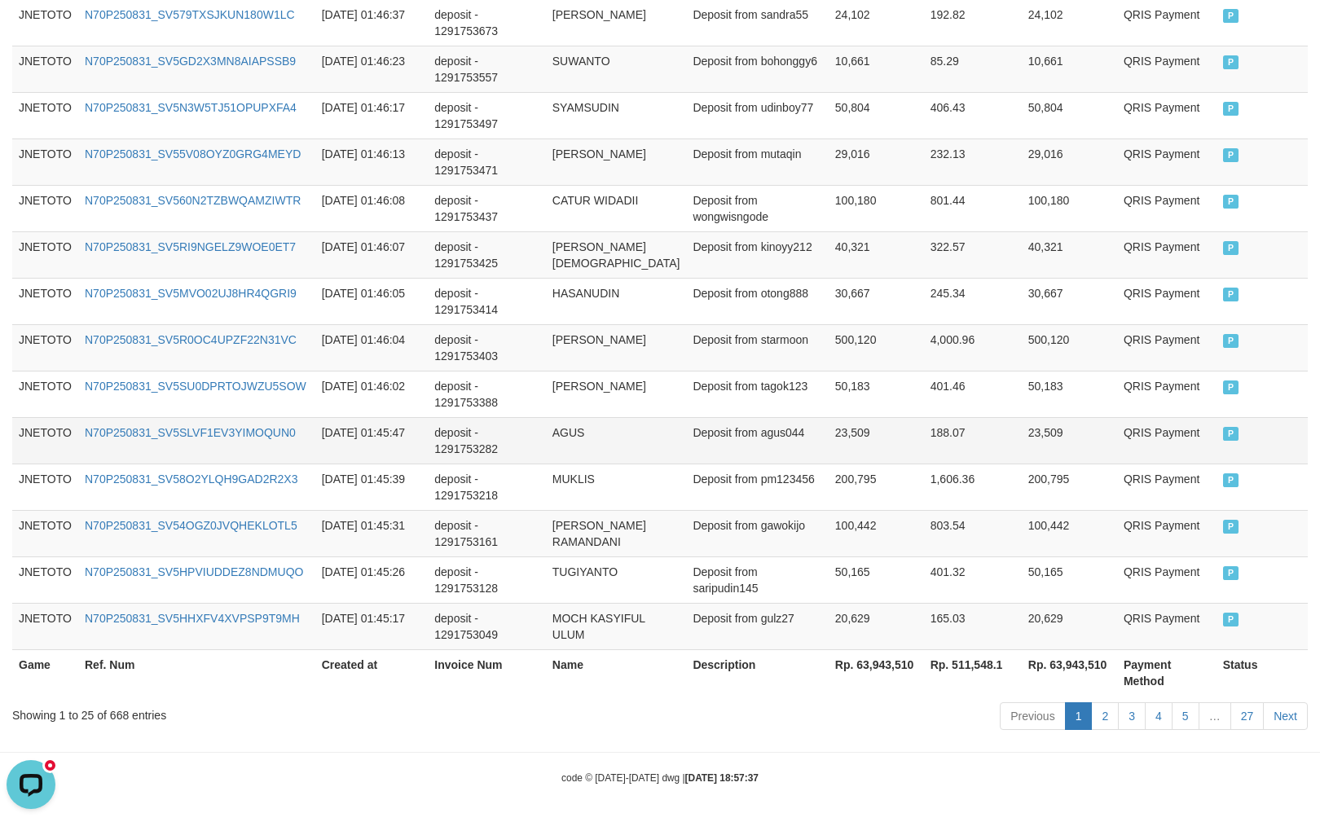
scroll to position [1161, 0]
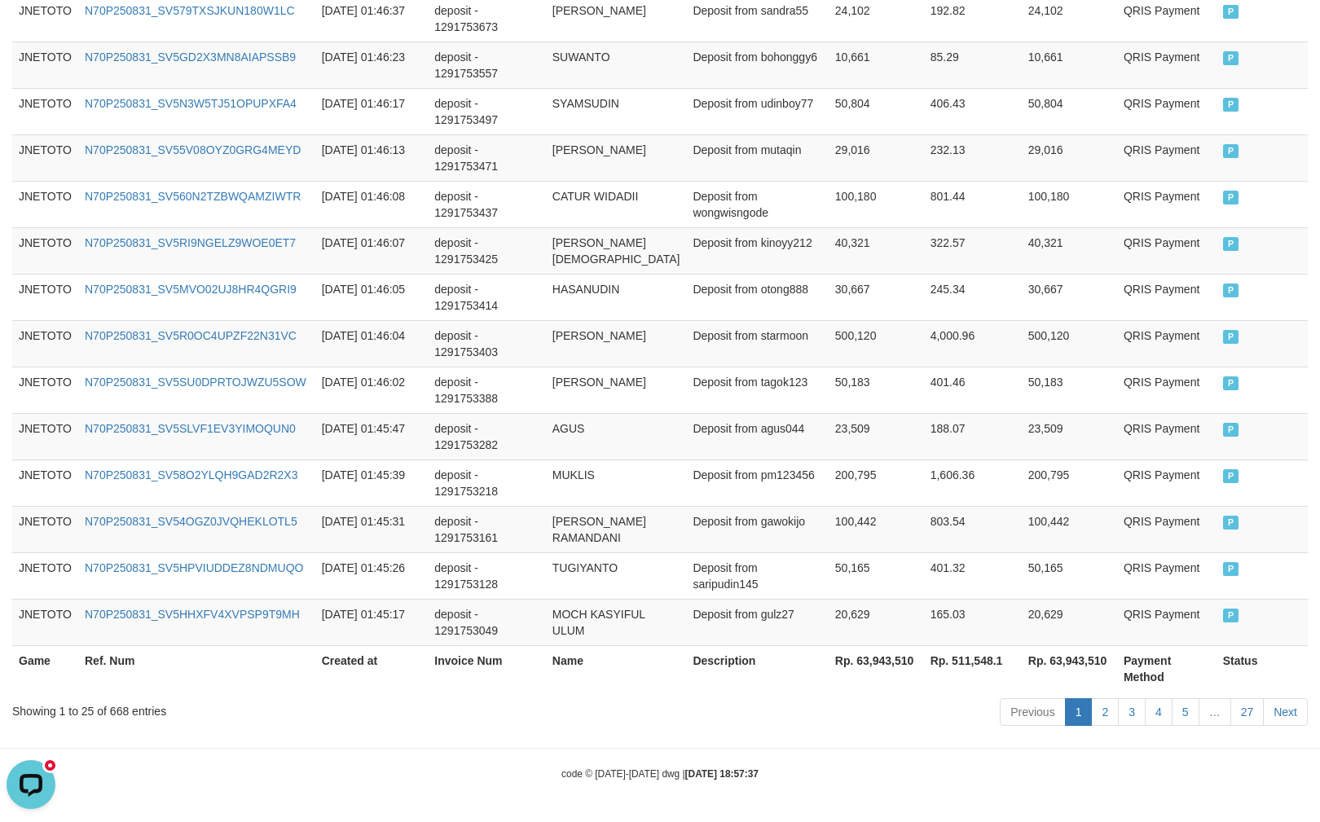
click at [111, 715] on div "Showing 1 to 25 of 668 entries" at bounding box center [275, 708] width 526 height 23
copy div "668"
click at [885, 662] on th "Rp. 63,943,510" at bounding box center [876, 668] width 95 height 46
click at [886, 662] on th "Rp. 63,943,510" at bounding box center [876, 668] width 95 height 46
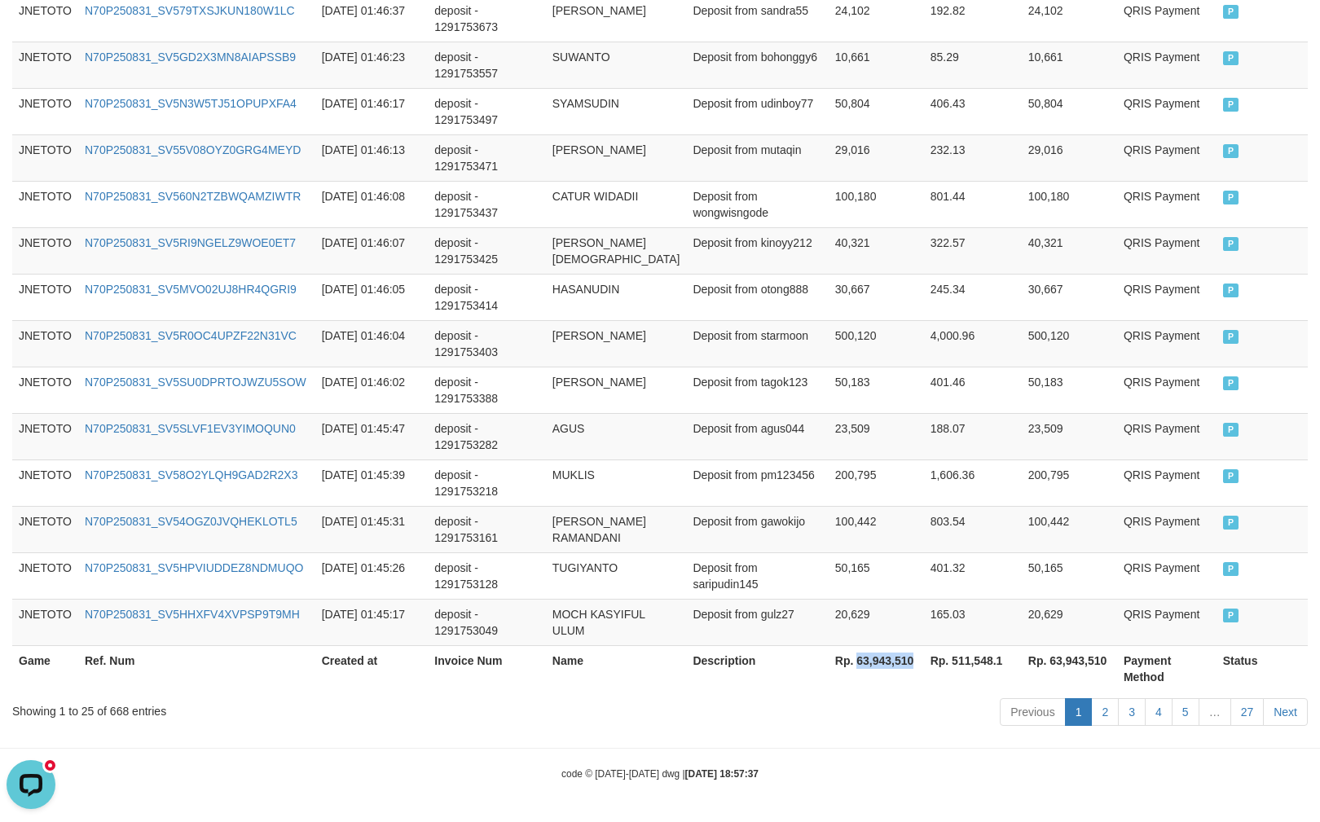
copy th "63,943,510"
